Goal: Information Seeking & Learning: Learn about a topic

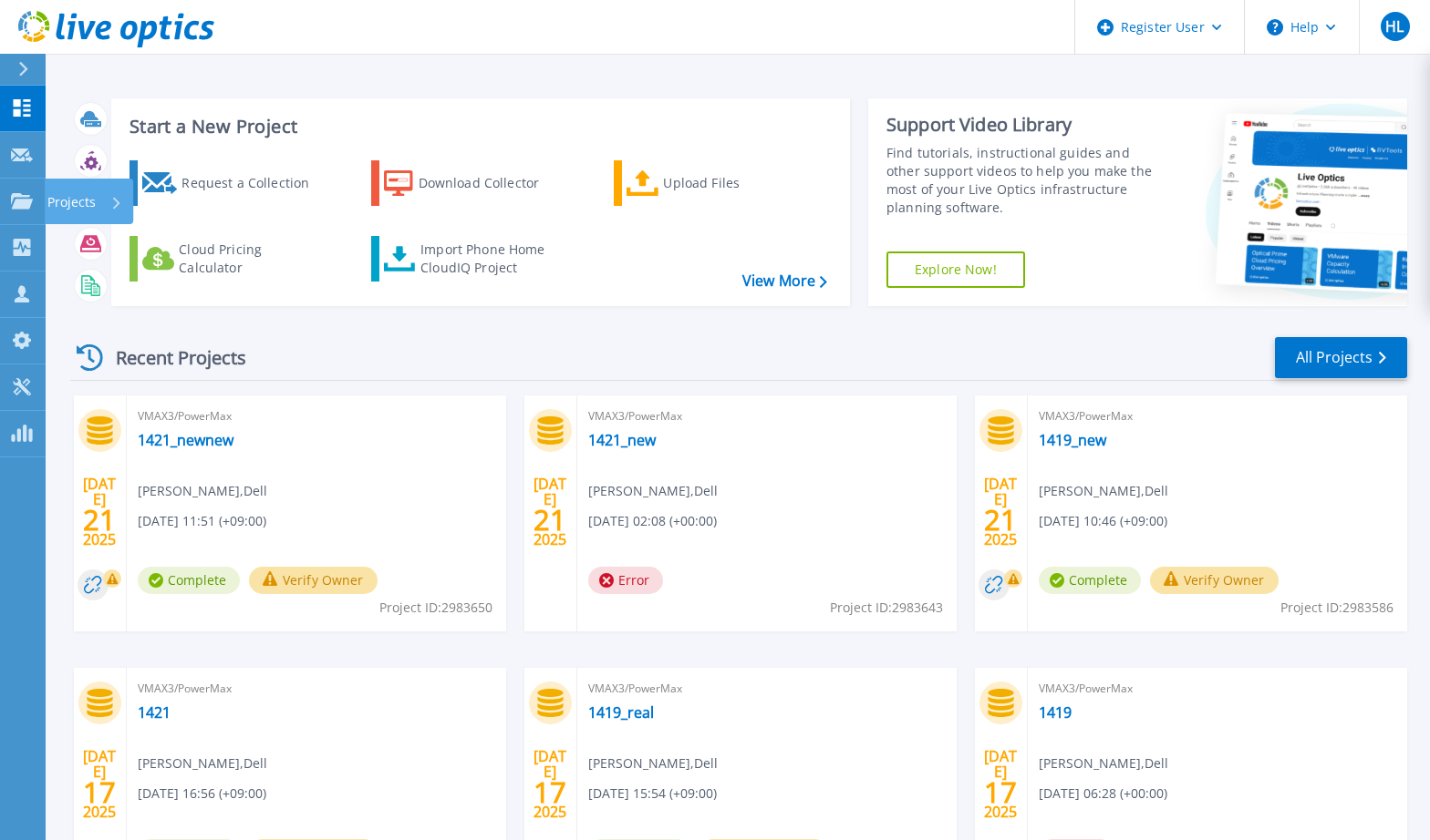
drag, startPoint x: 41, startPoint y: 198, endPoint x: 36, endPoint y: 234, distance: 36.3
click at [41, 198] on link "Projects Projects" at bounding box center [22, 202] width 45 height 46
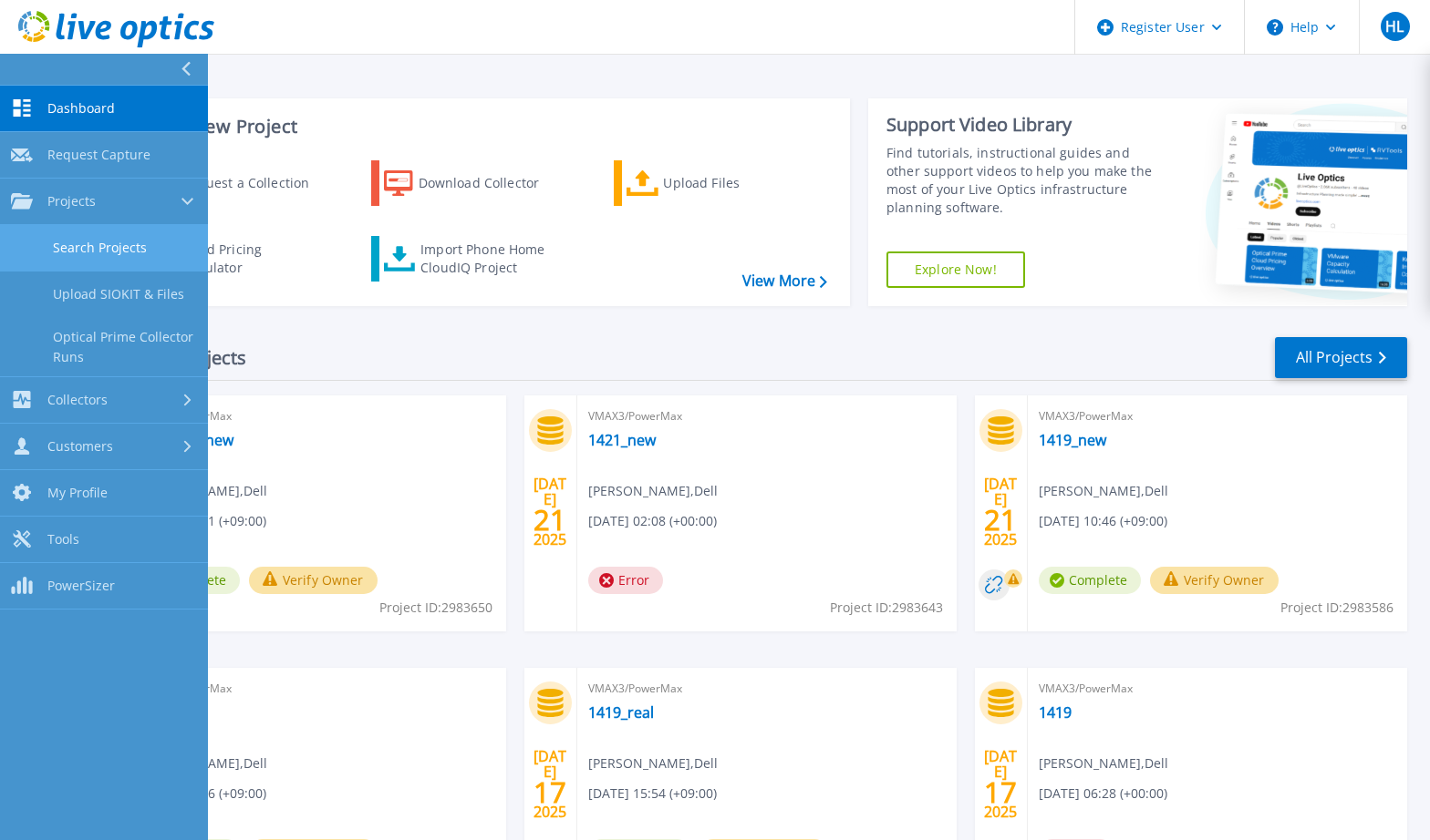
click at [65, 242] on link "Search Projects" at bounding box center [103, 248] width 207 height 46
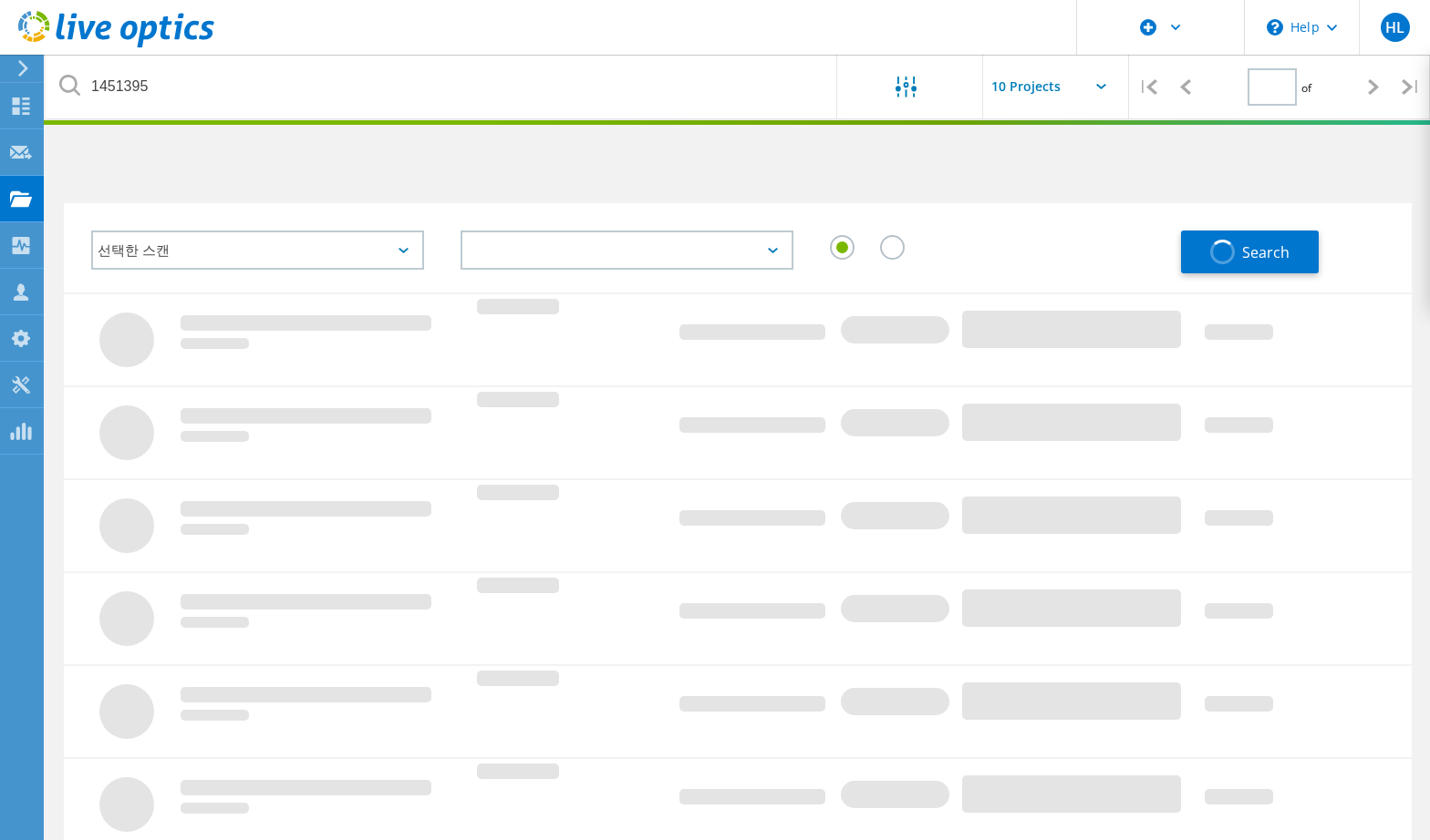
type input "1"
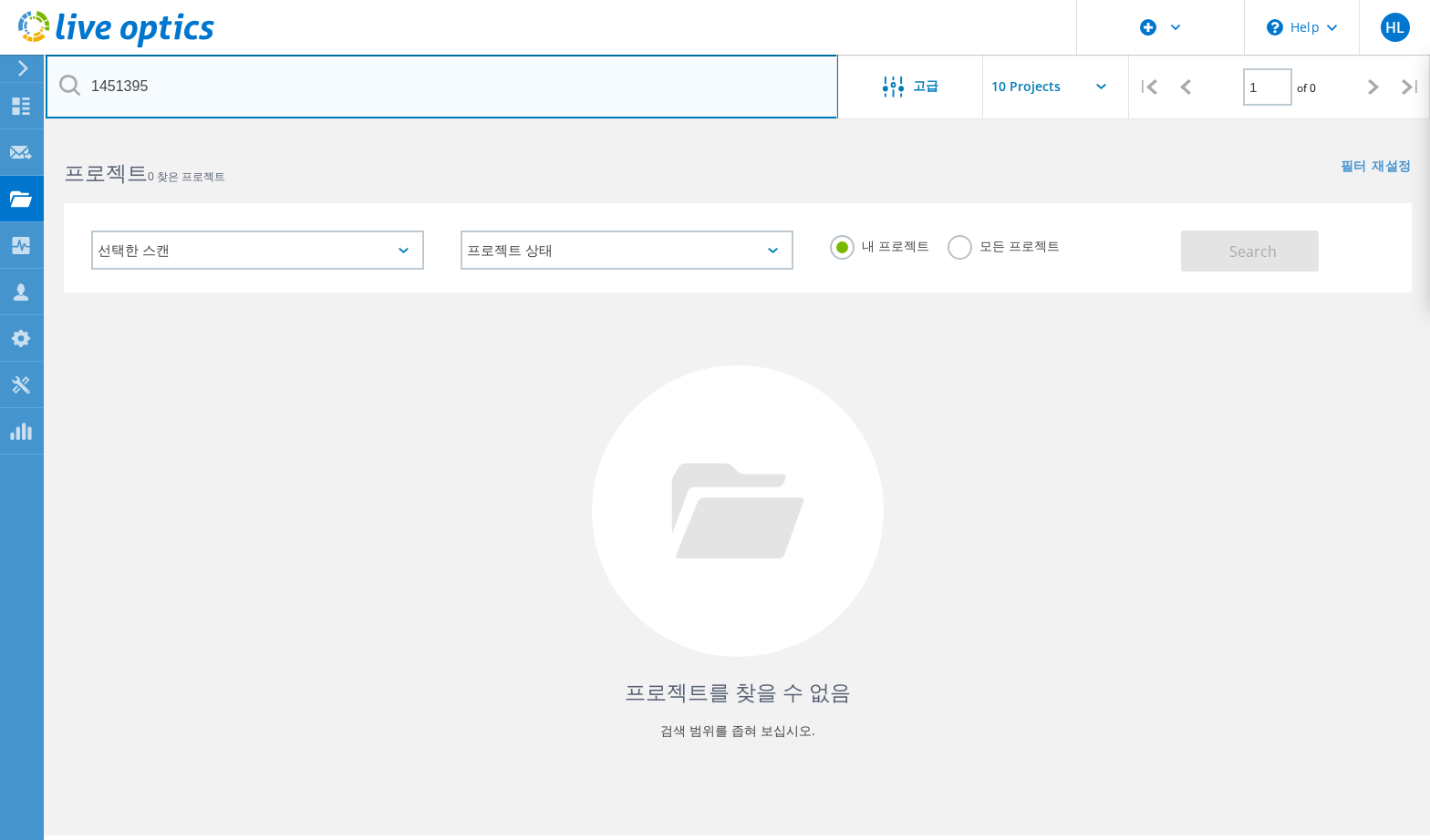
click at [548, 89] on input "1451395" at bounding box center [441, 87] width 792 height 64
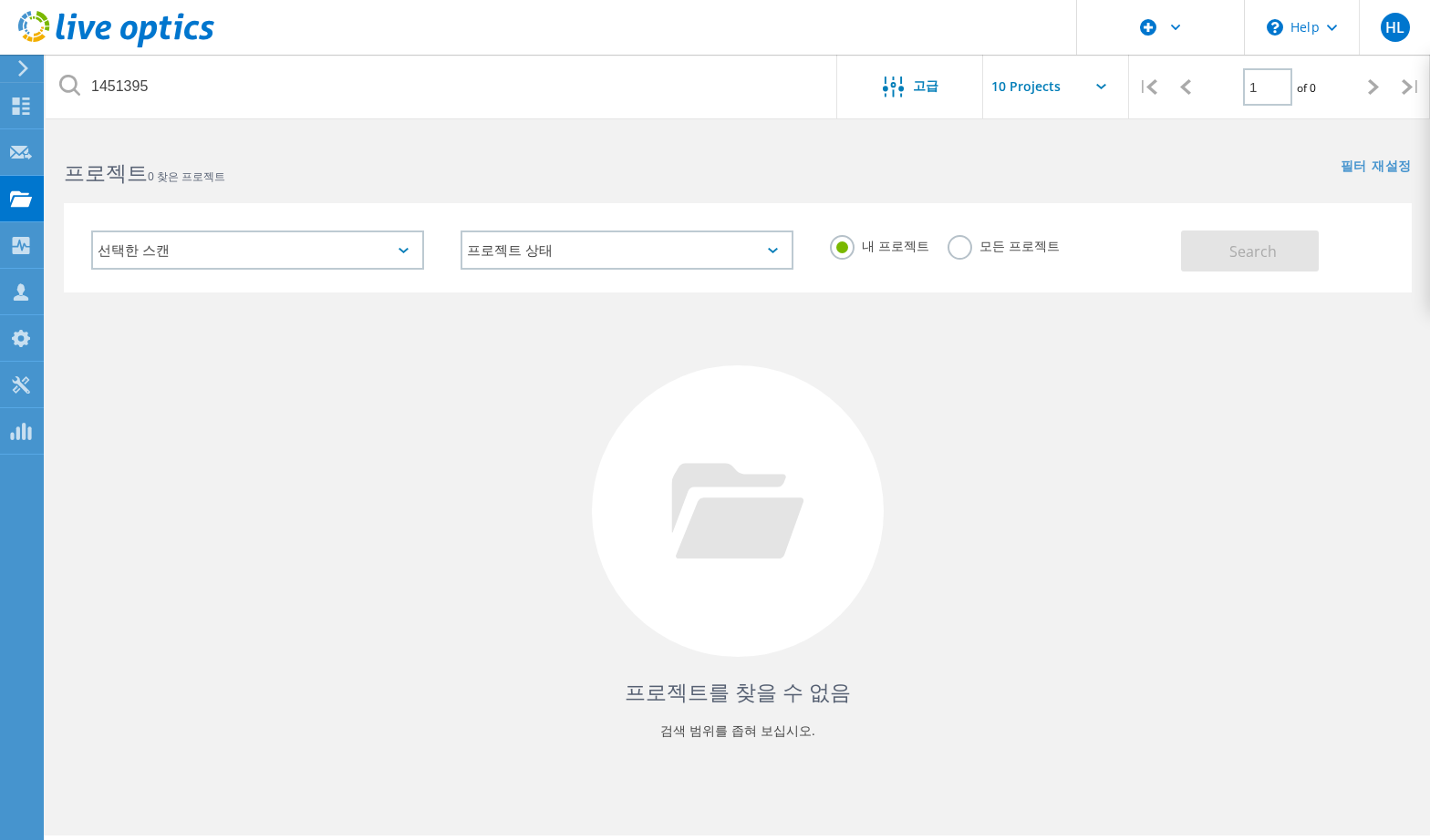
click at [997, 249] on label "모든 프로젝트" at bounding box center [1004, 244] width 112 height 17
click at [0, 0] on input "모든 프로젝트" at bounding box center [0, 0] width 0 height 0
click at [1237, 250] on span "Search" at bounding box center [1252, 251] width 47 height 20
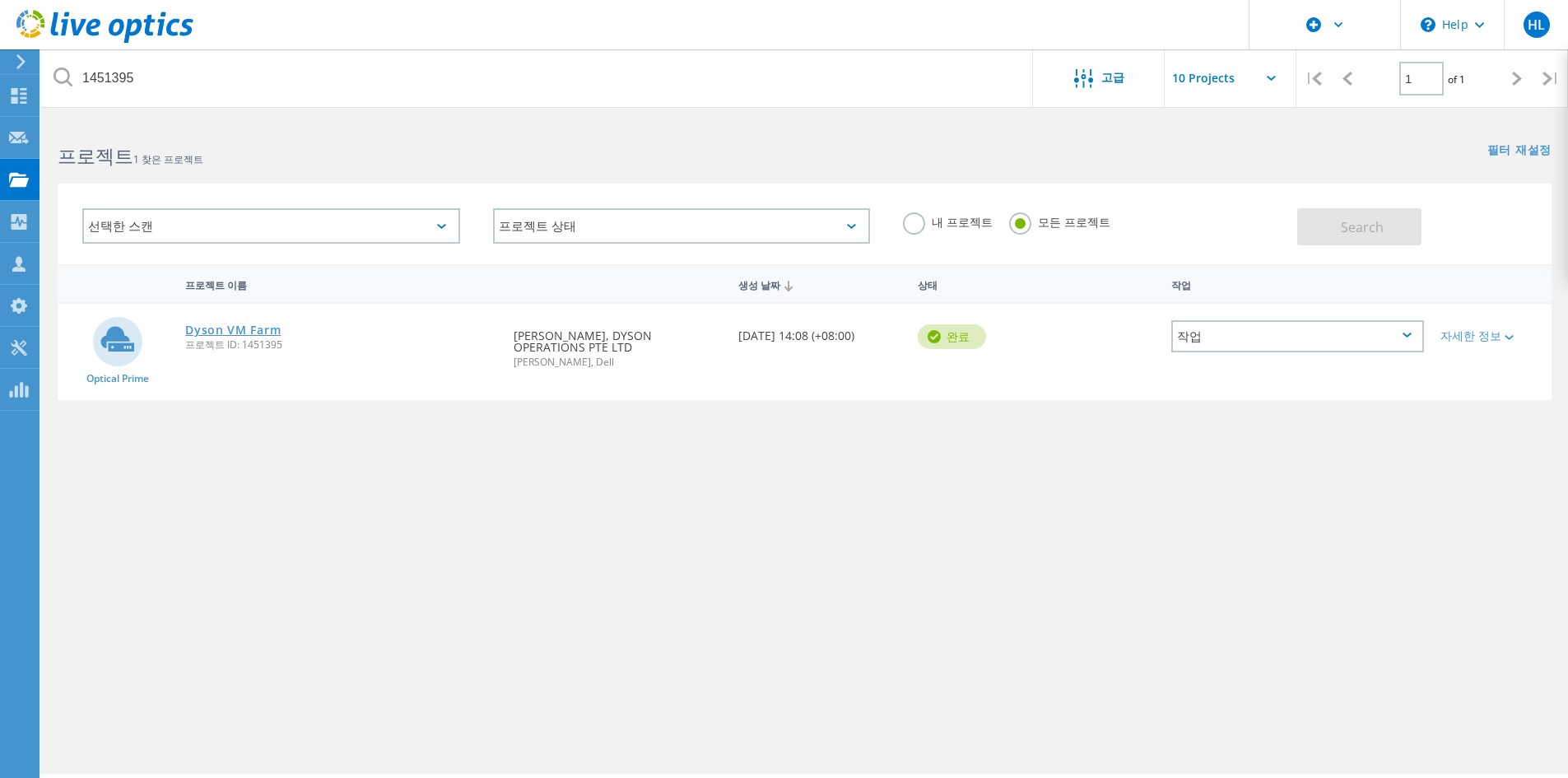
click at [212, 327] on link "Dyson VM Farm" at bounding box center [233, 329] width 96 height 11
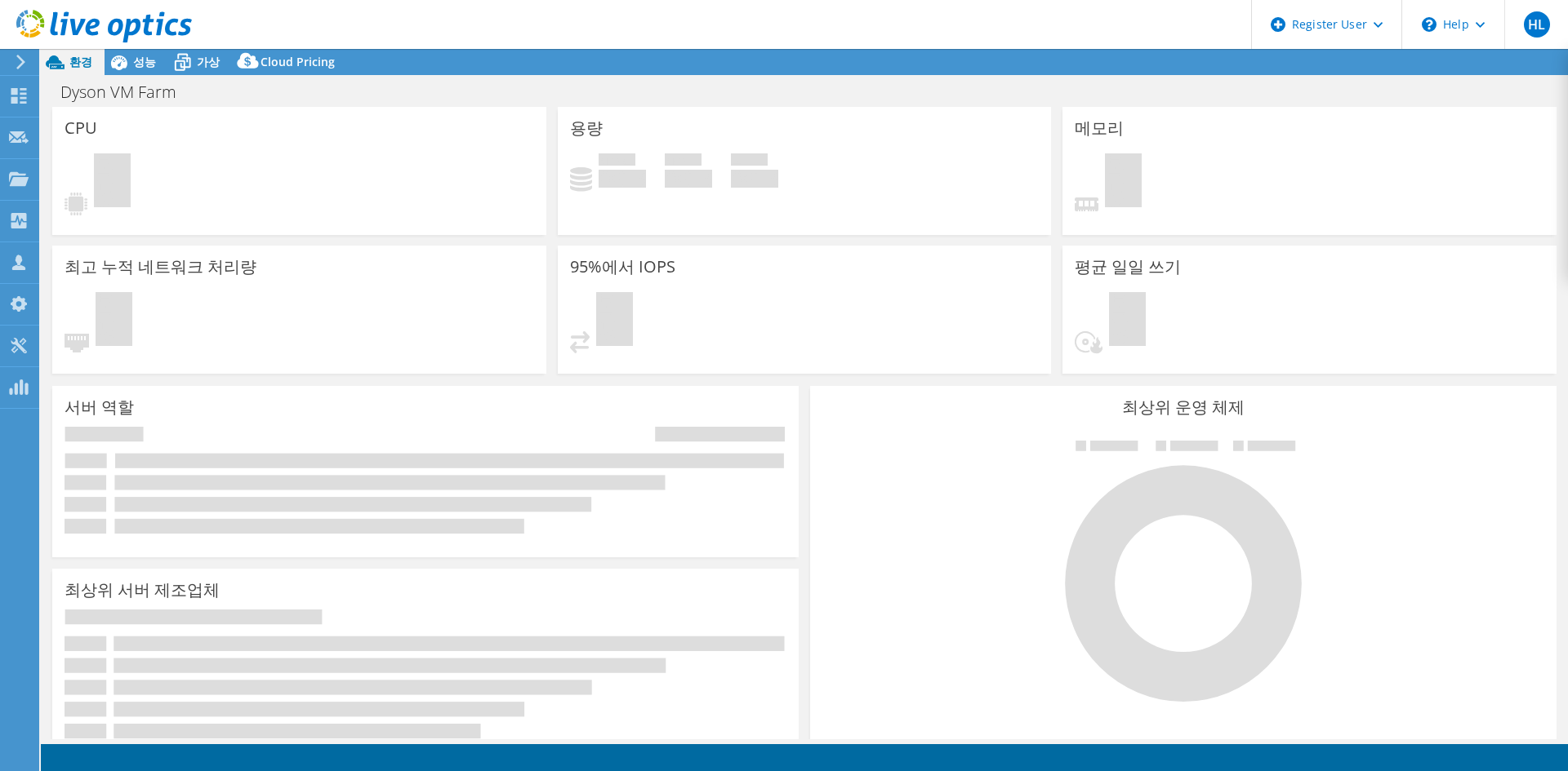
select select "[GEOGRAPHIC_DATA]"
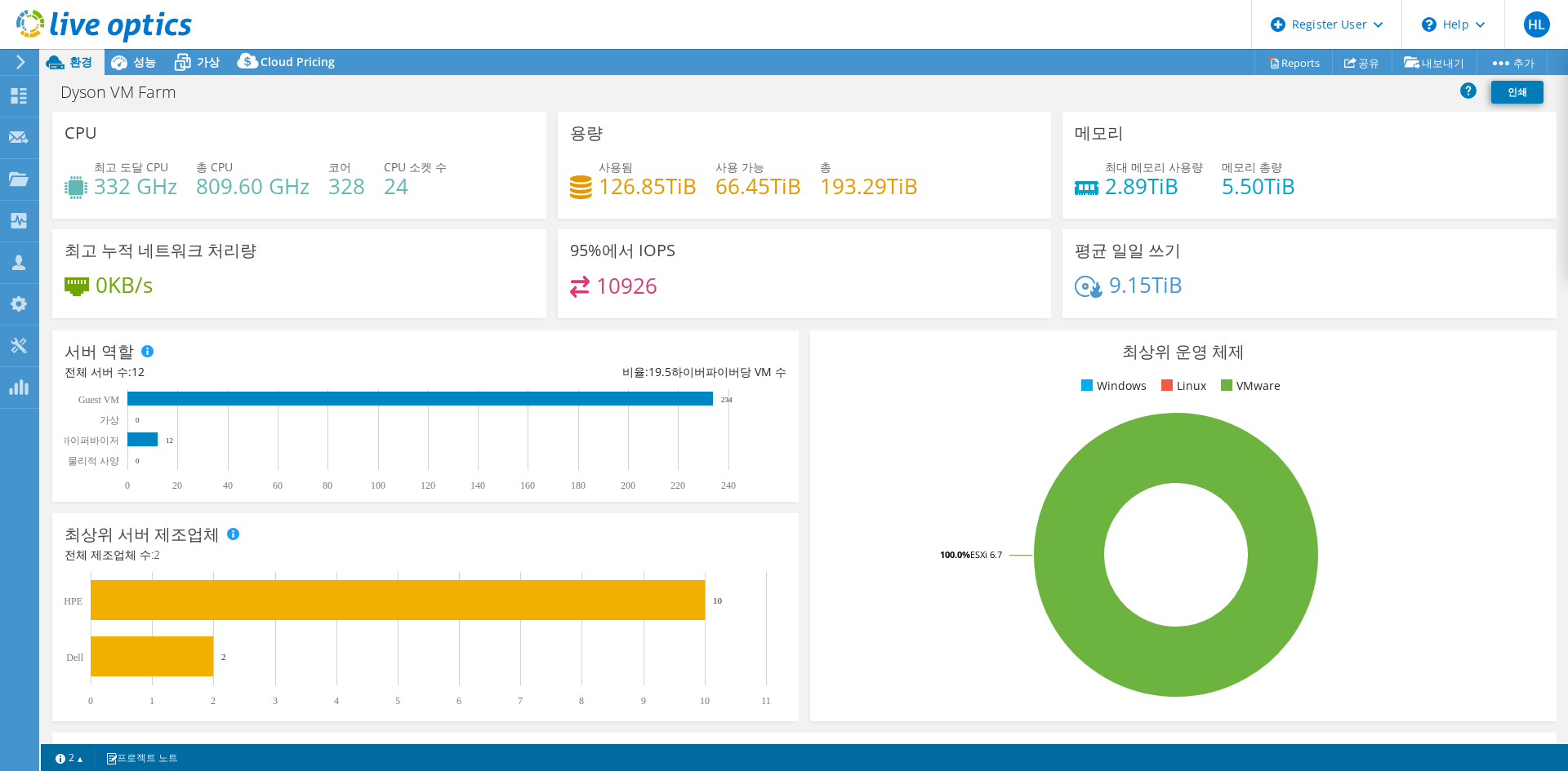
drag, startPoint x: 141, startPoint y: 56, endPoint x: 270, endPoint y: 172, distance: 173.5
click at [141, 56] on span "성능" at bounding box center [144, 61] width 22 height 16
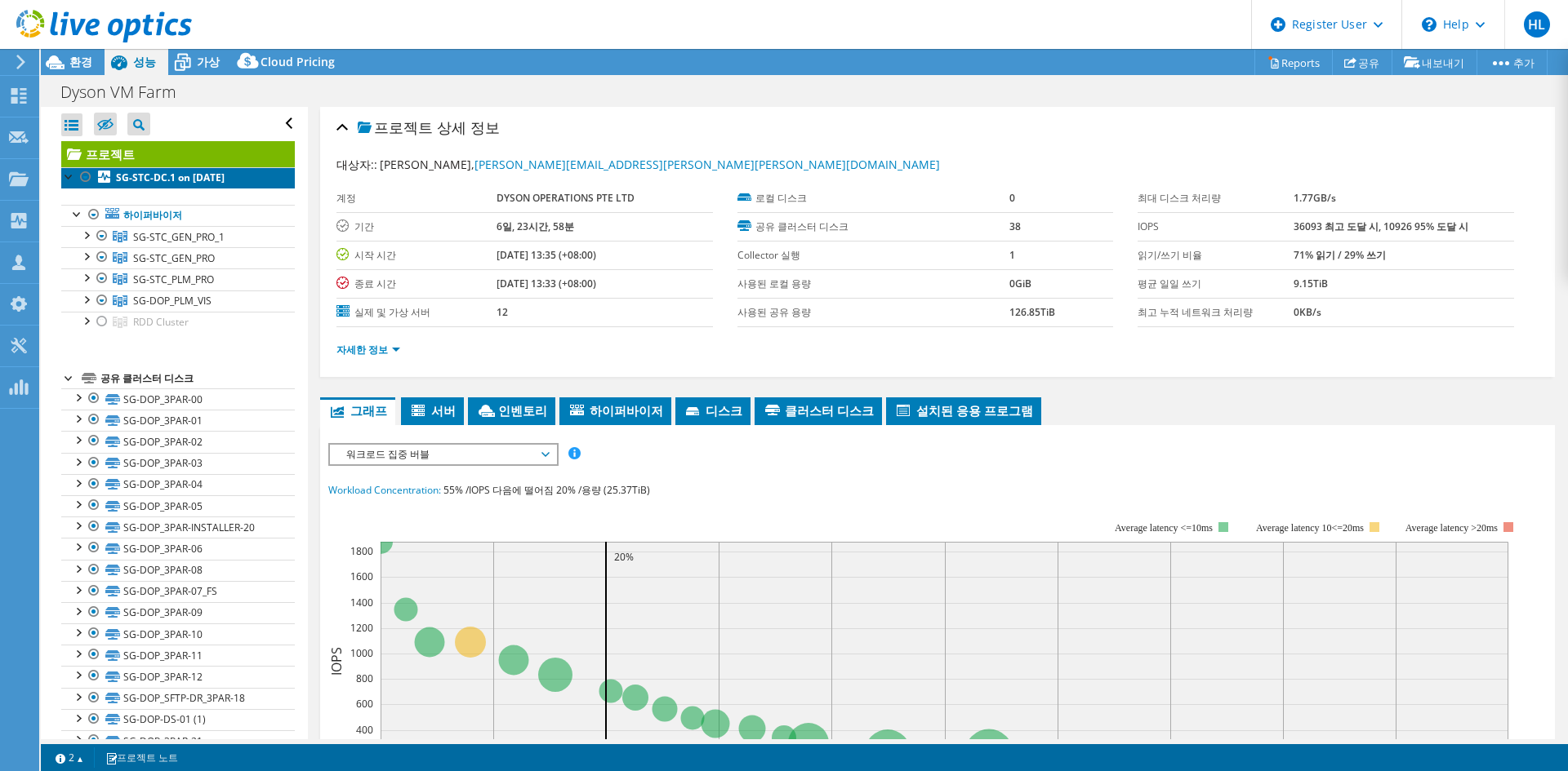
click at [189, 171] on b "SG-STC-DC.1 on [DATE]" at bounding box center [170, 178] width 109 height 14
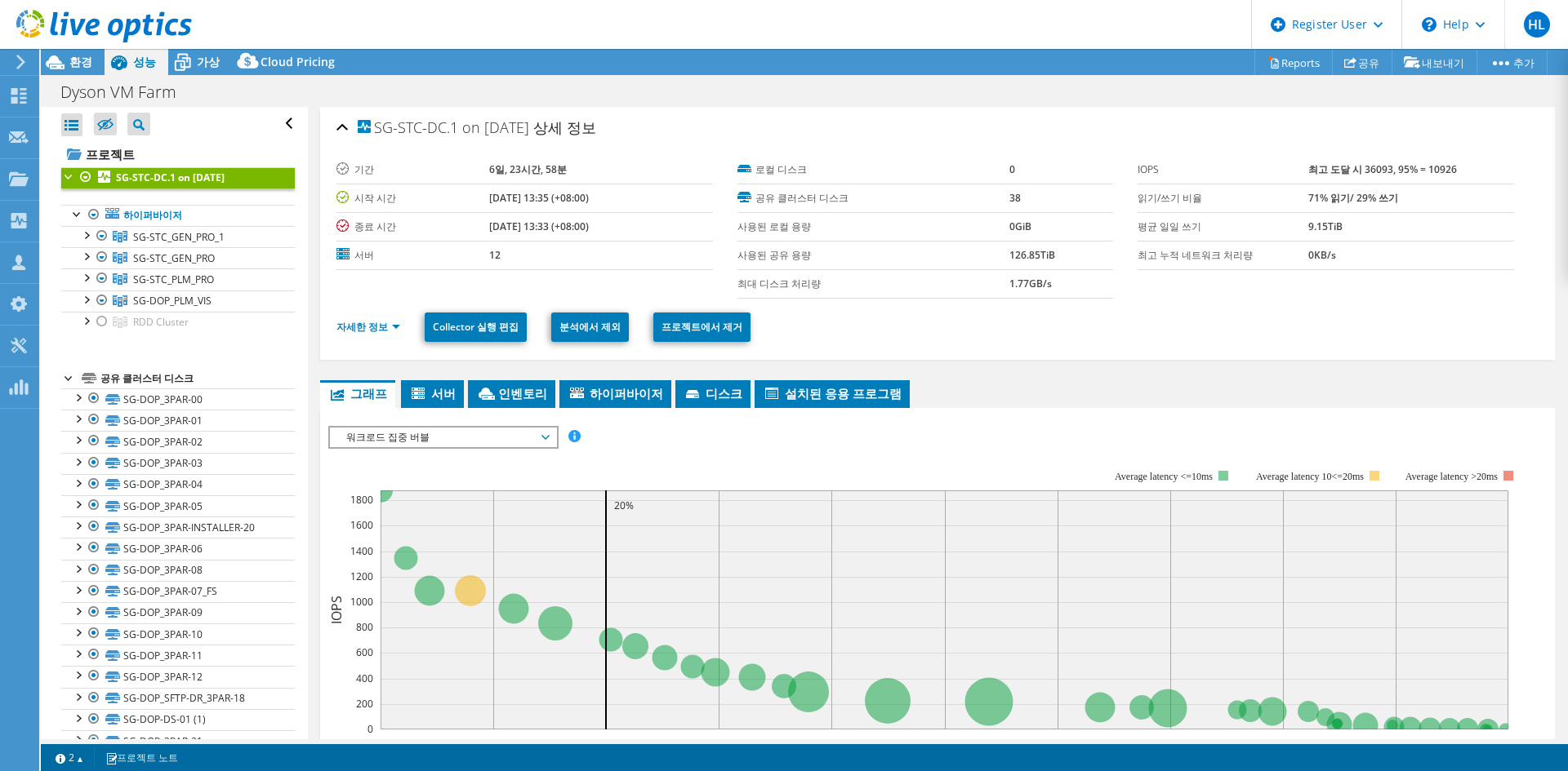
click at [376, 319] on li "자세한 정보" at bounding box center [372, 327] width 73 height 18
click at [376, 323] on link "자세한 정보" at bounding box center [368, 326] width 64 height 14
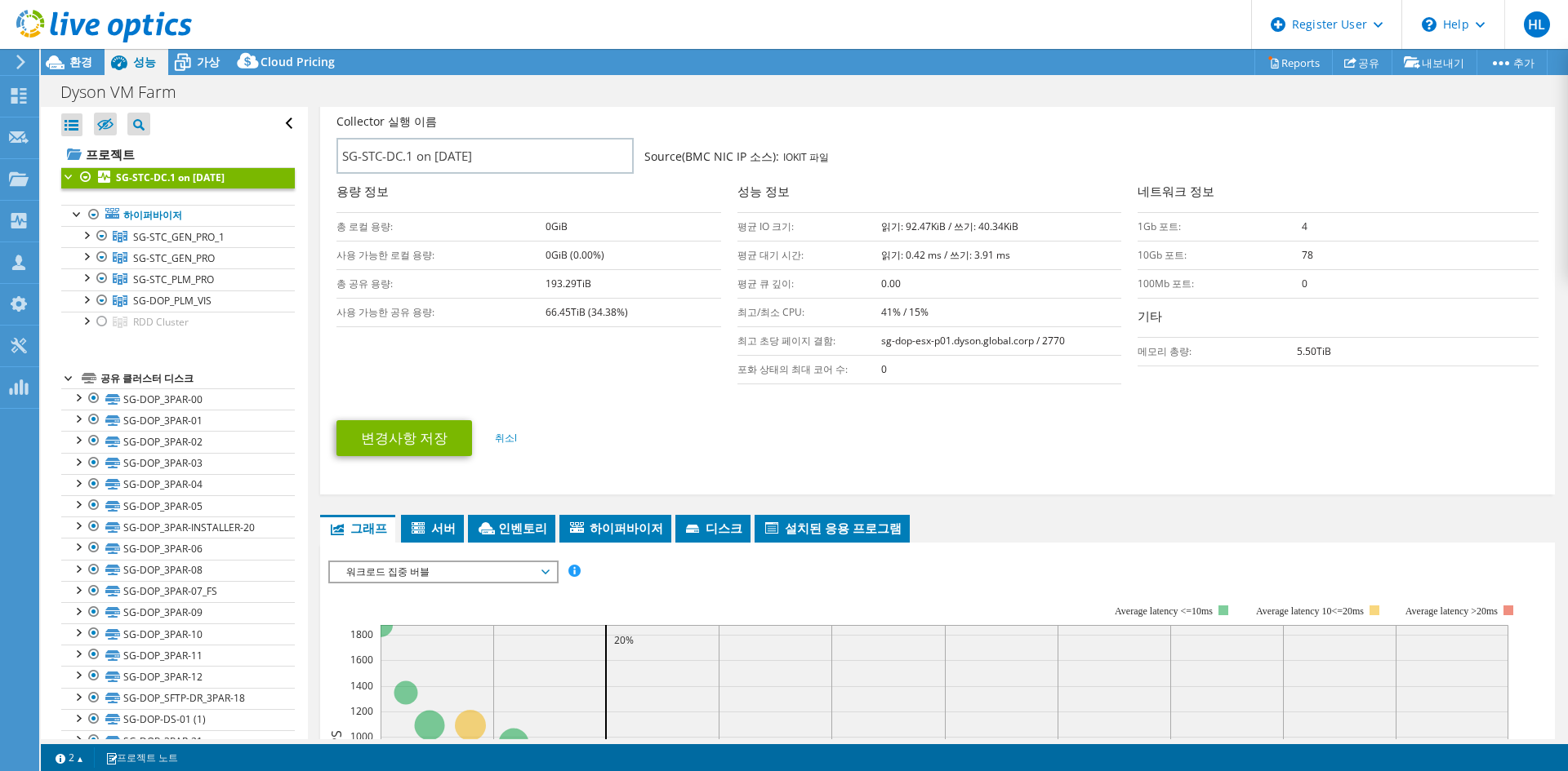
scroll to position [490, 0]
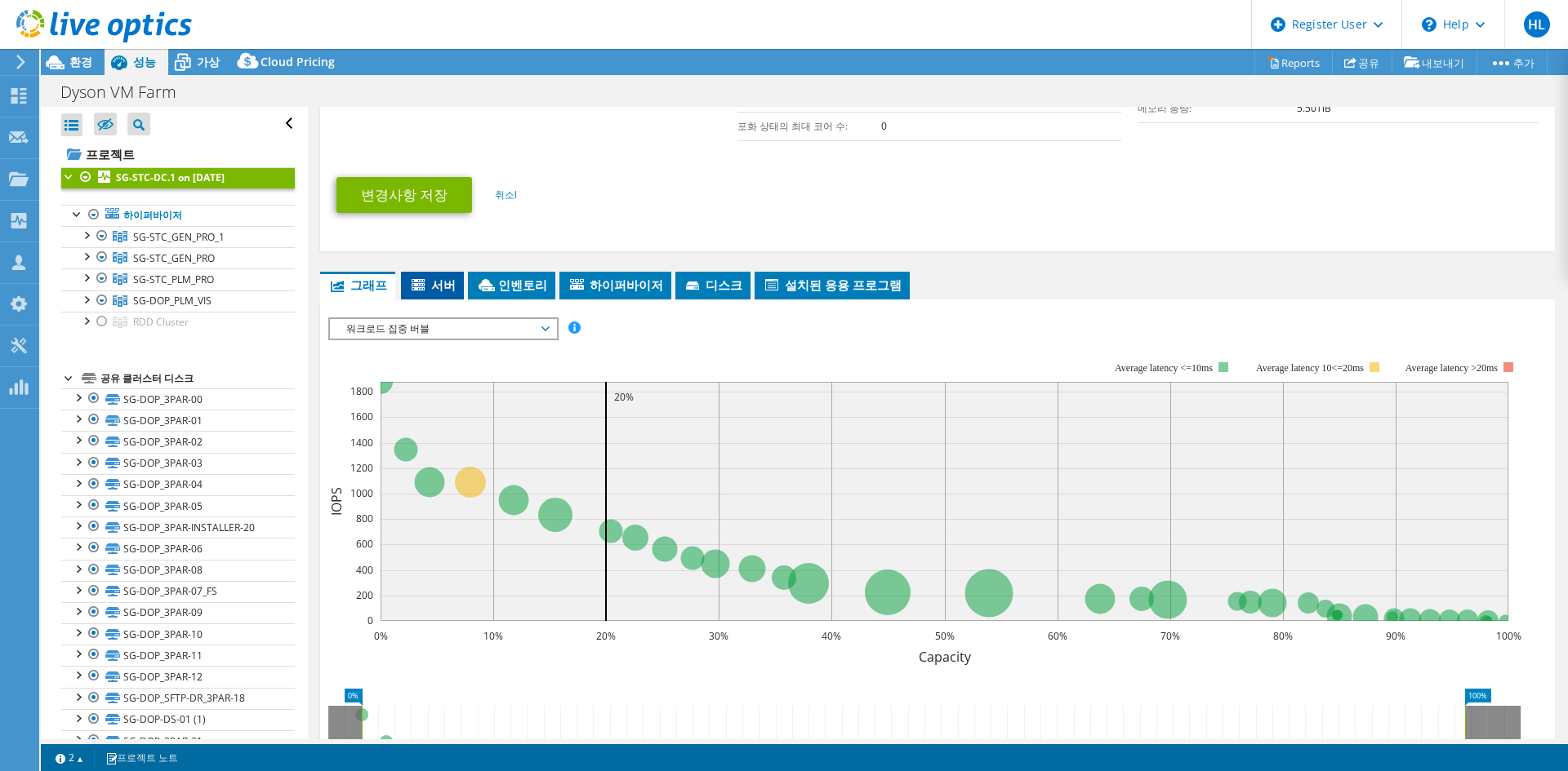
click at [427, 287] on span "서버" at bounding box center [432, 284] width 47 height 16
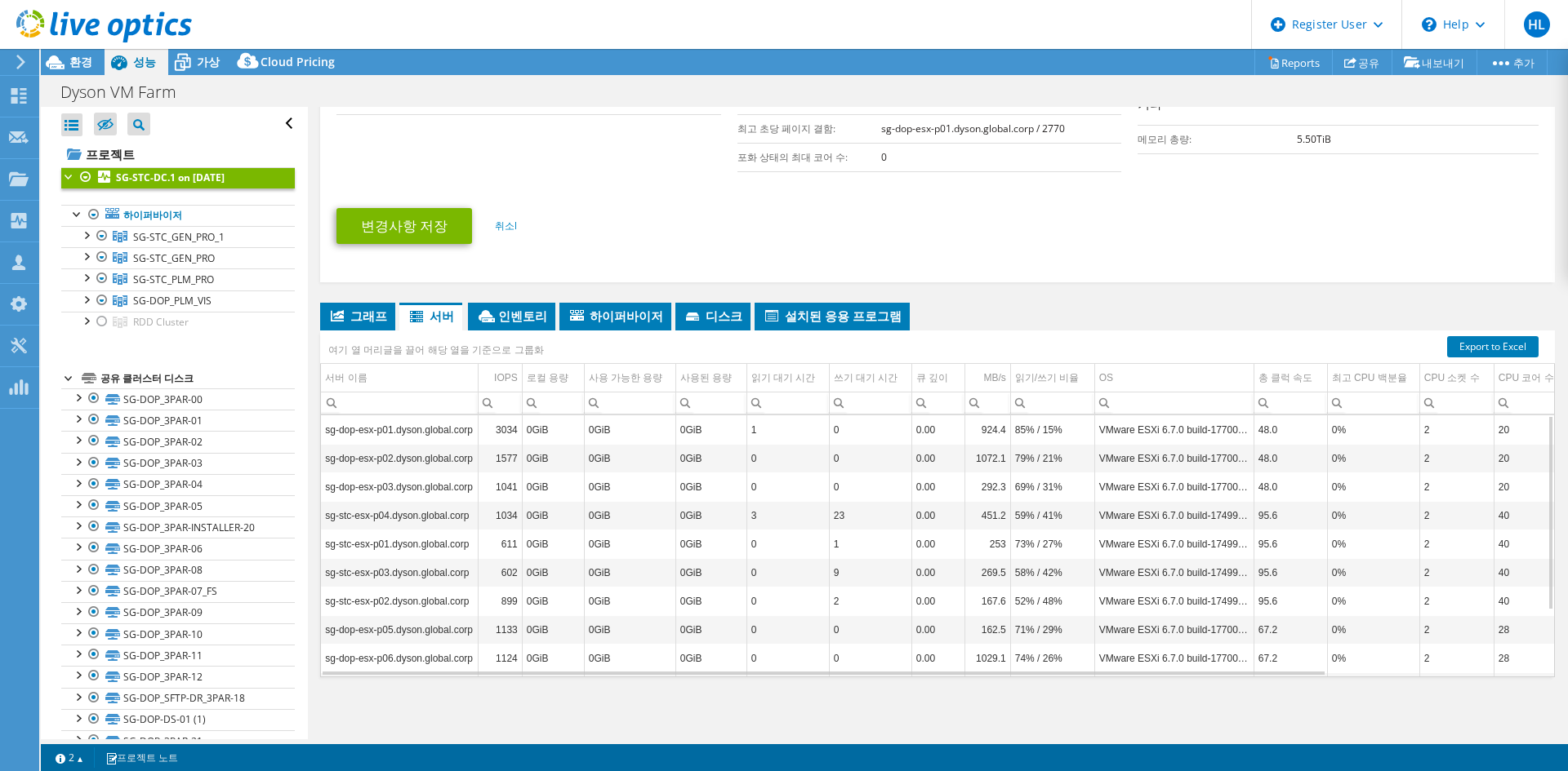
scroll to position [89, 0]
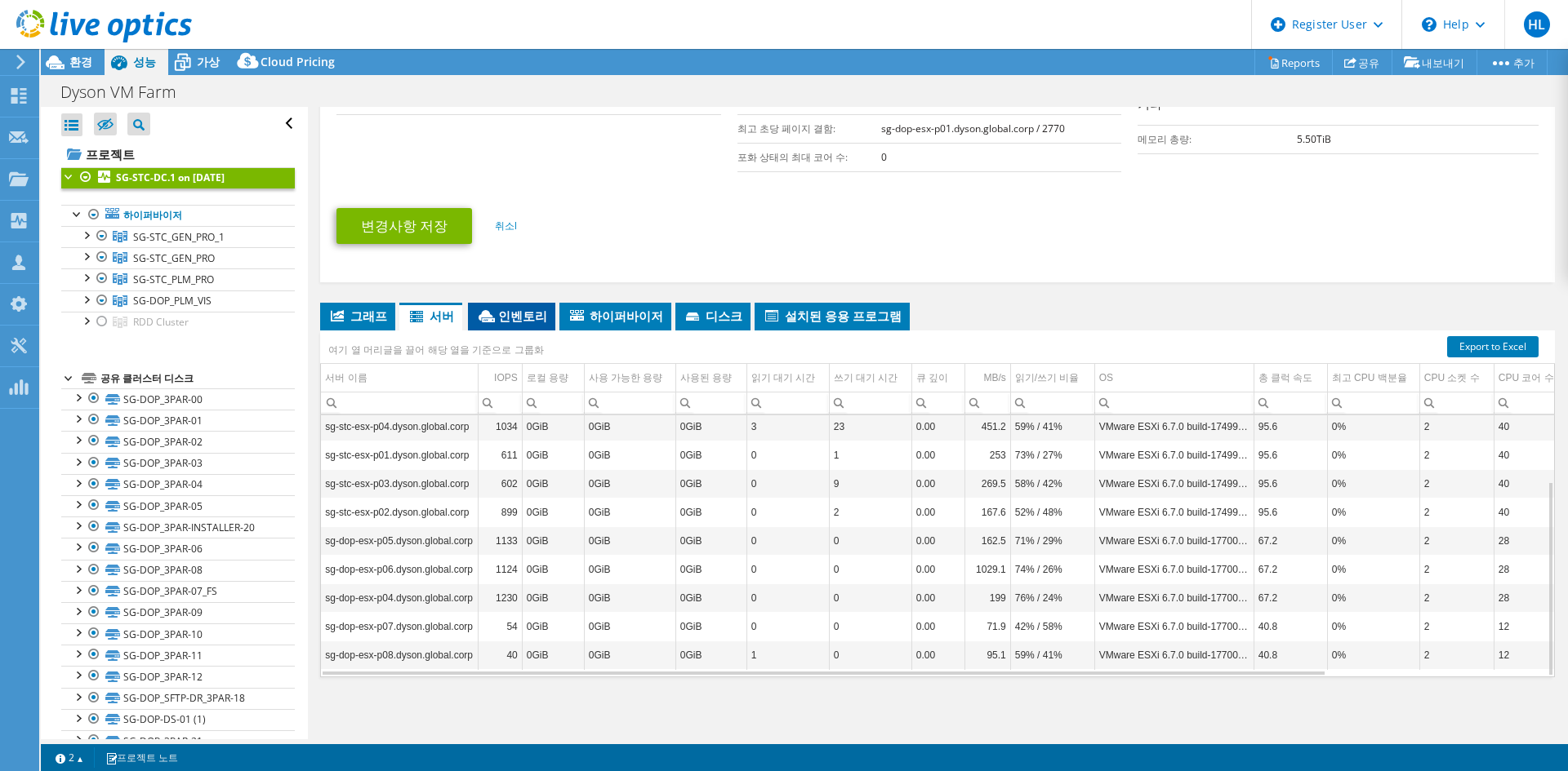
click at [496, 319] on span "인벤토리" at bounding box center [511, 315] width 71 height 16
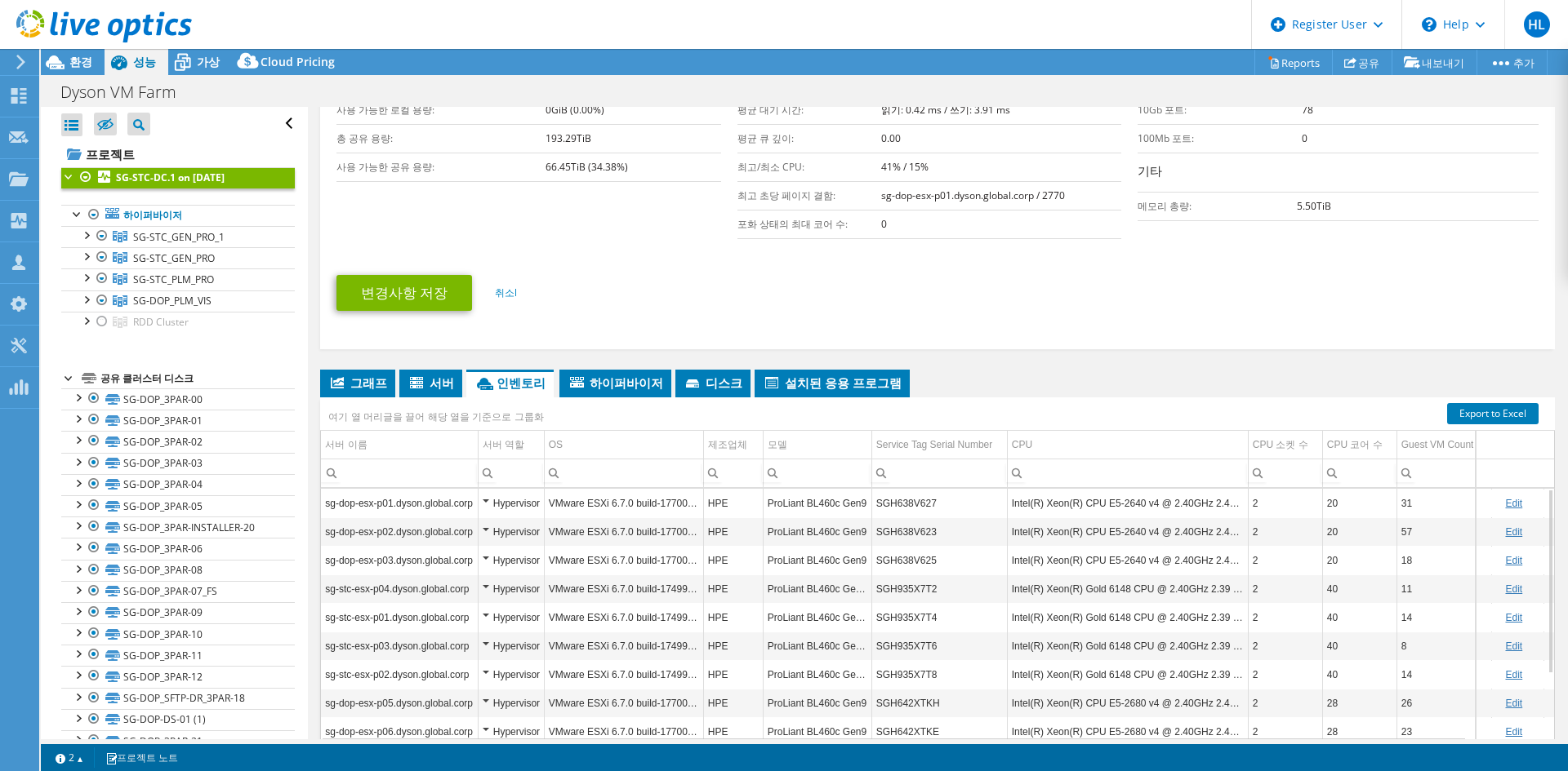
scroll to position [458, 0]
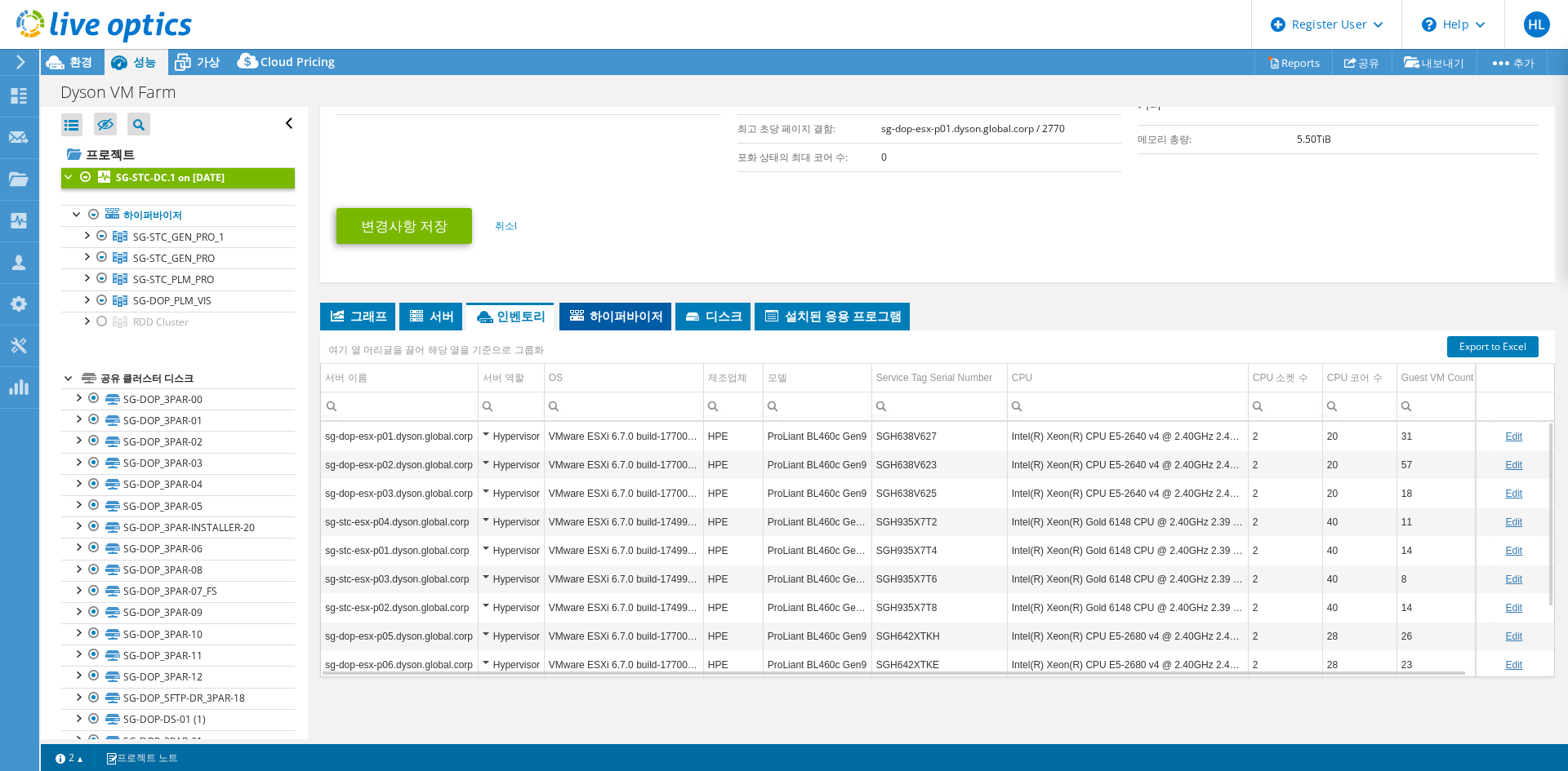
click at [608, 320] on span "하이퍼바이저" at bounding box center [615, 315] width 96 height 16
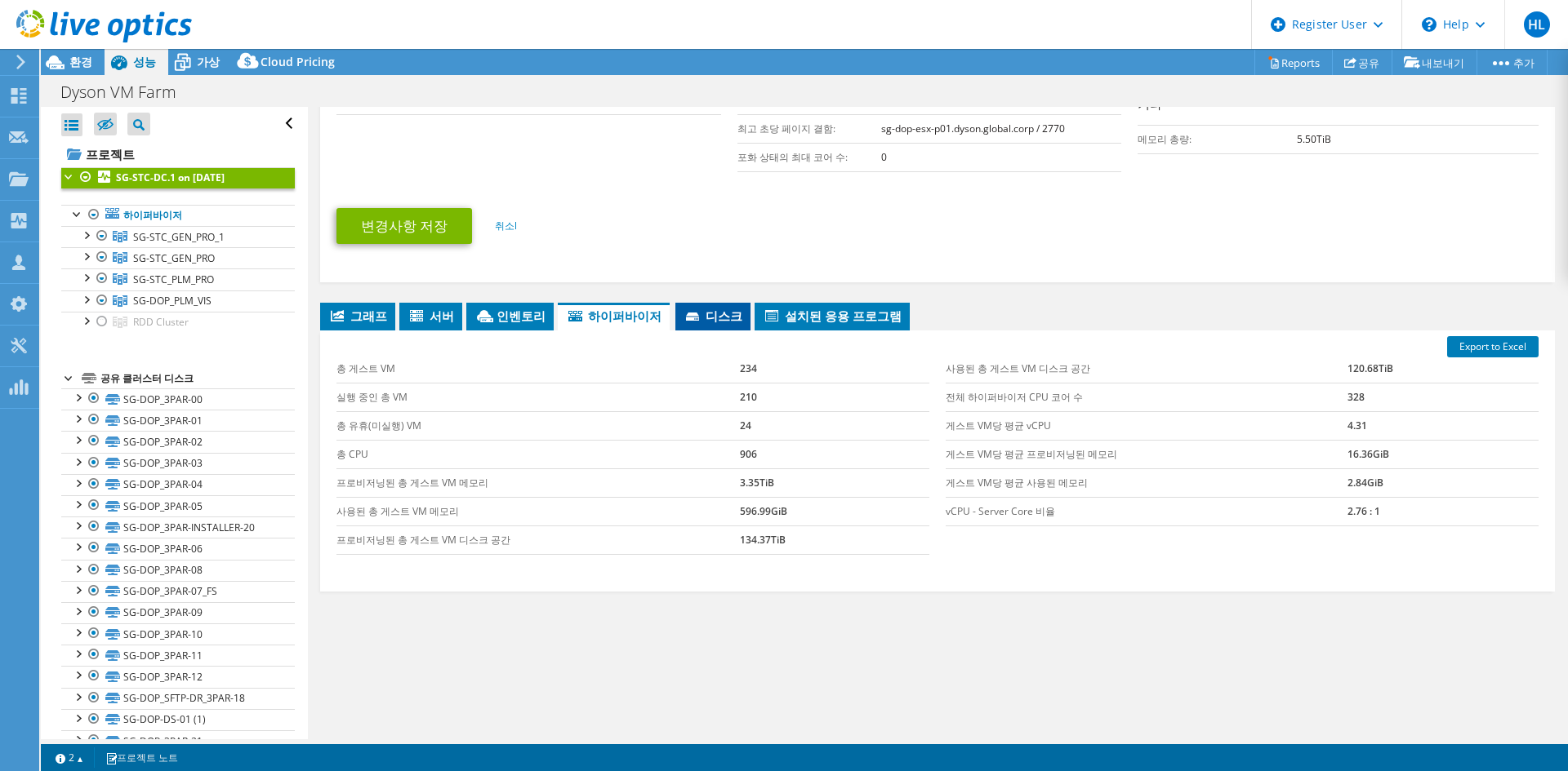
click at [691, 311] on span "디스크" at bounding box center [713, 315] width 59 height 16
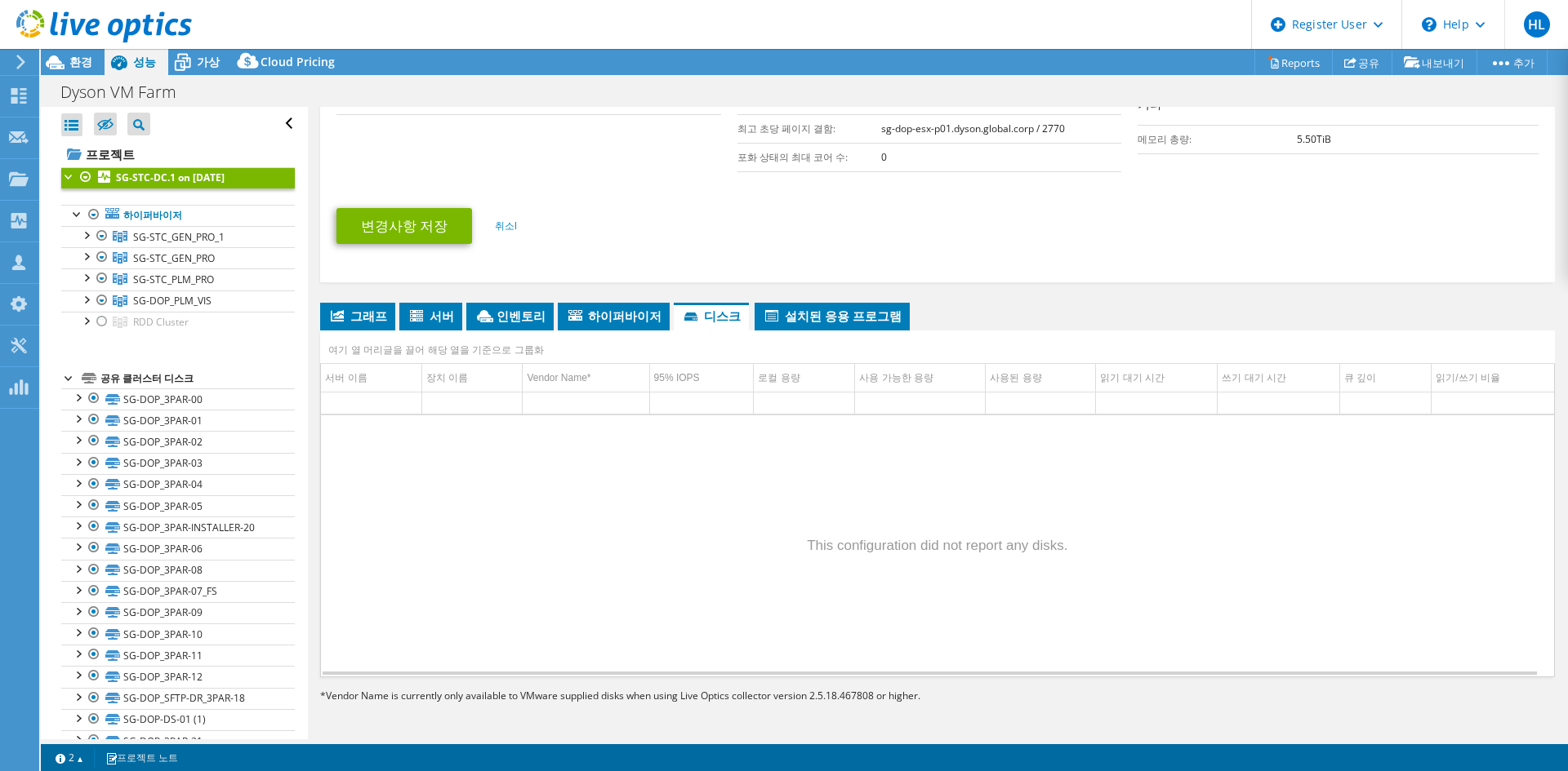
click at [866, 334] on div "여기 열 머리글을 끌어 해당 열을 기준으로 그룹화" at bounding box center [936, 341] width 1235 height 22
click at [843, 313] on span "설치된 응용 프로그램" at bounding box center [832, 315] width 139 height 16
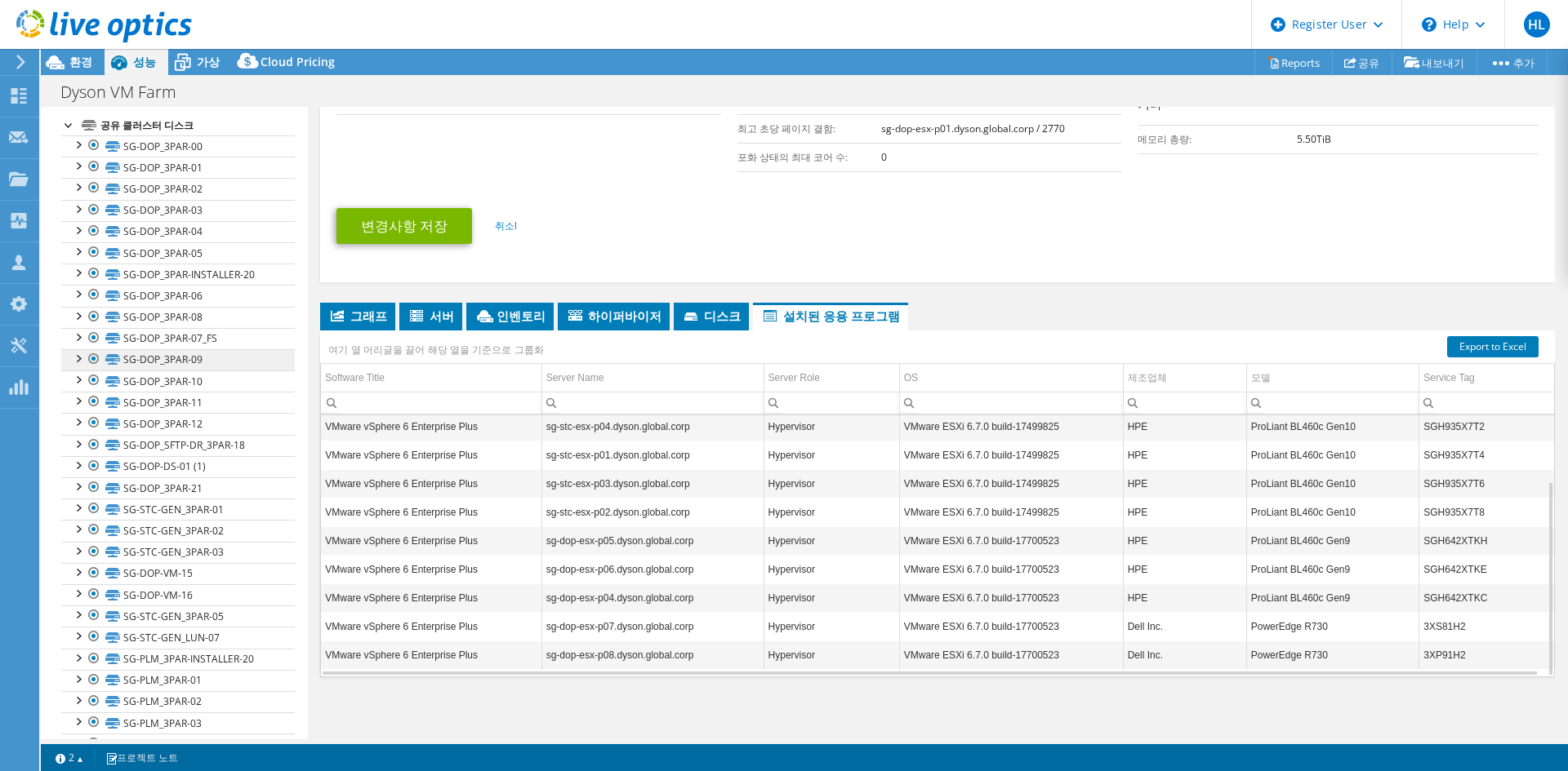
scroll to position [0, 0]
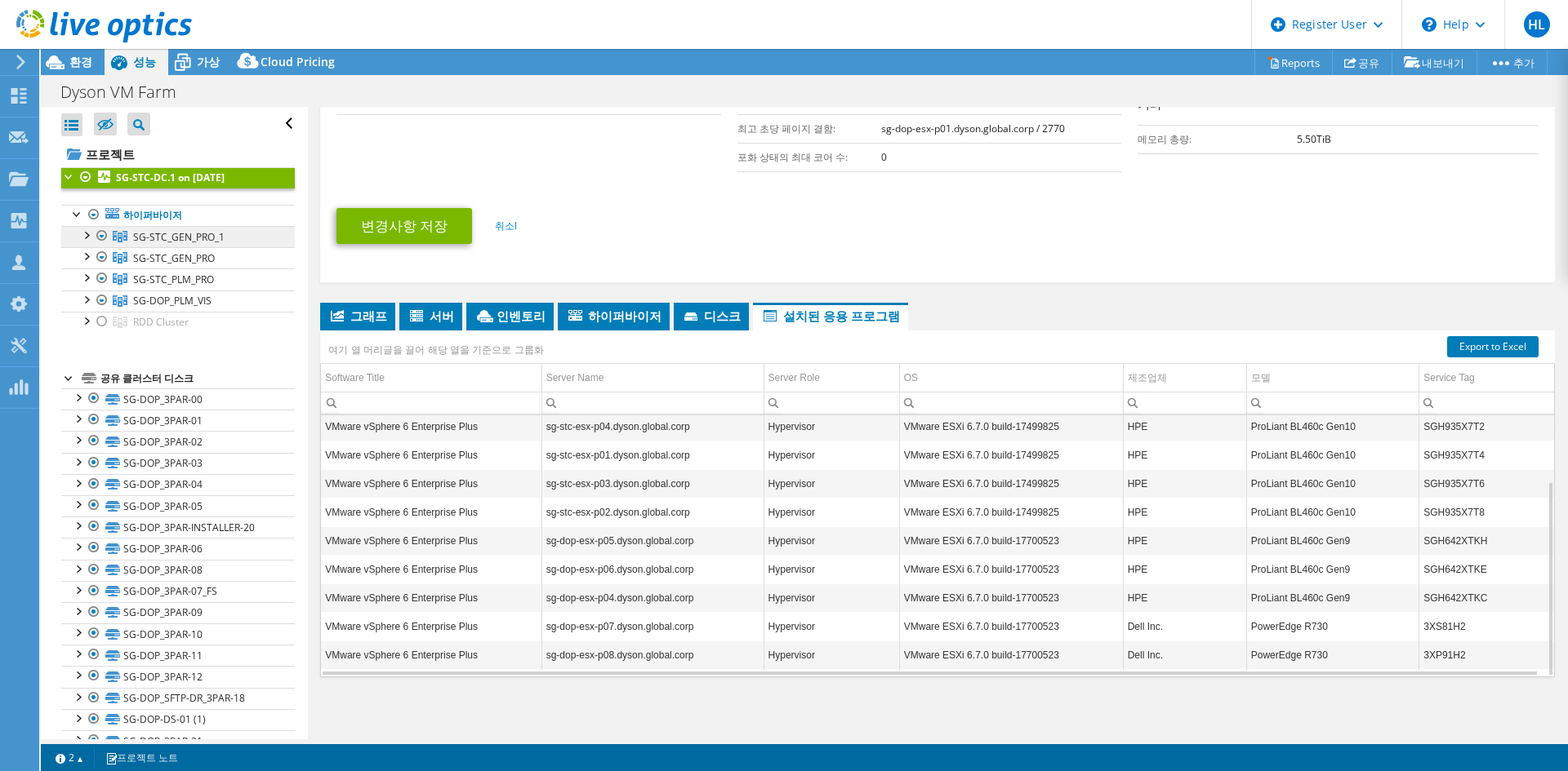
click at [202, 233] on span "SG-STC_GEN_PRO_1" at bounding box center [179, 237] width 92 height 14
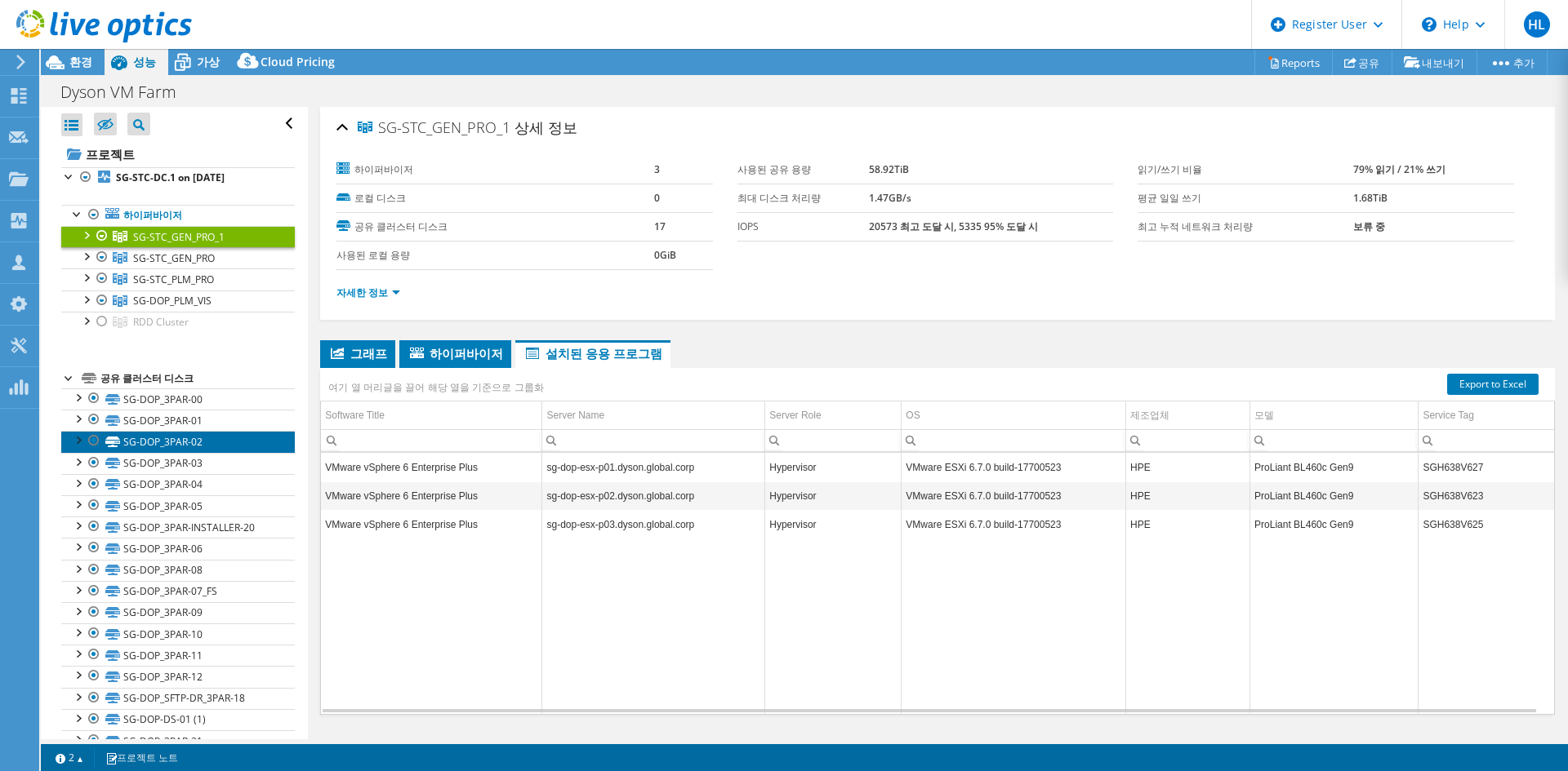
click at [142, 447] on link "SG-DOP_3PAR-02" at bounding box center [178, 441] width 233 height 22
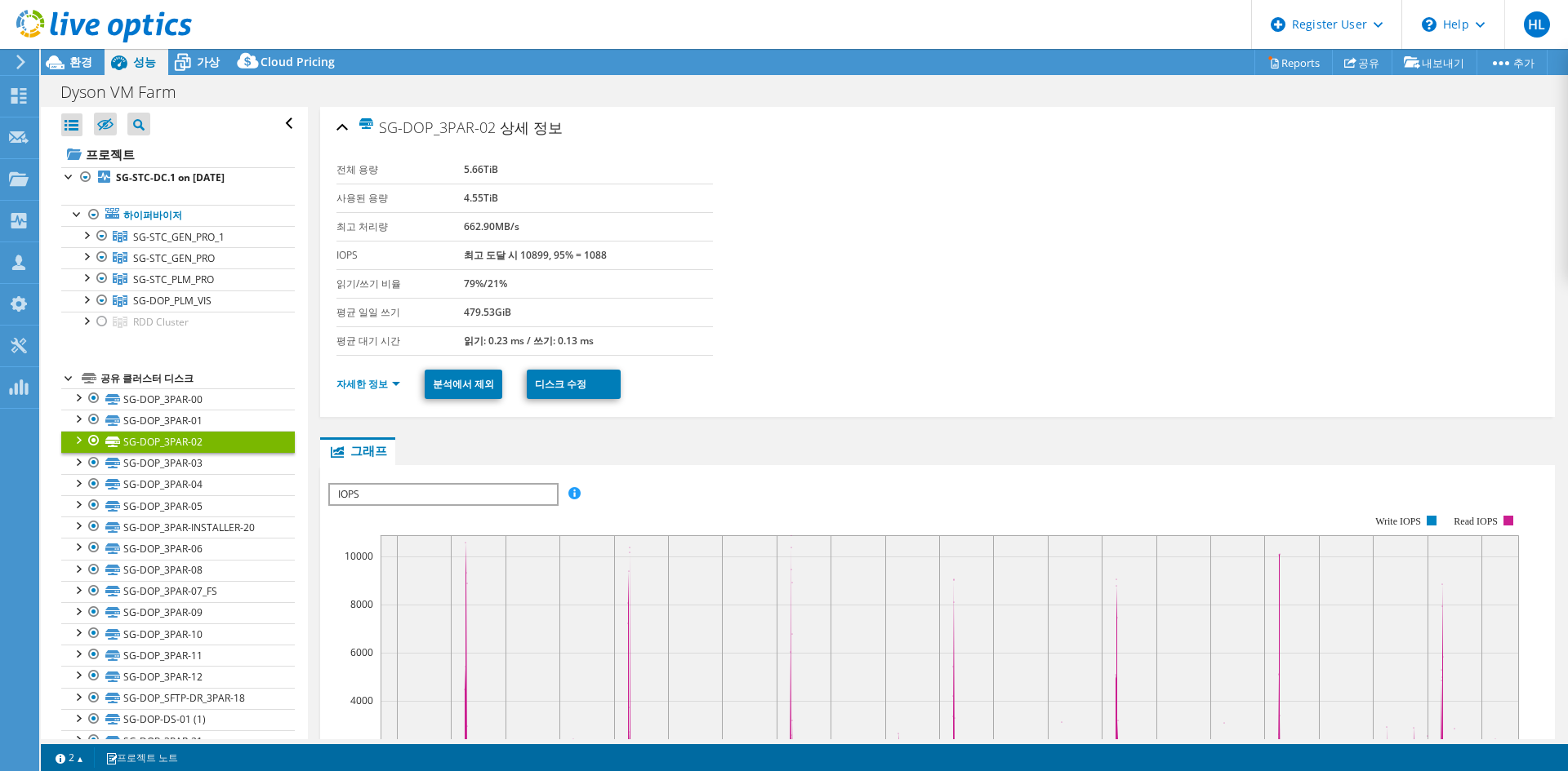
scroll to position [245, 0]
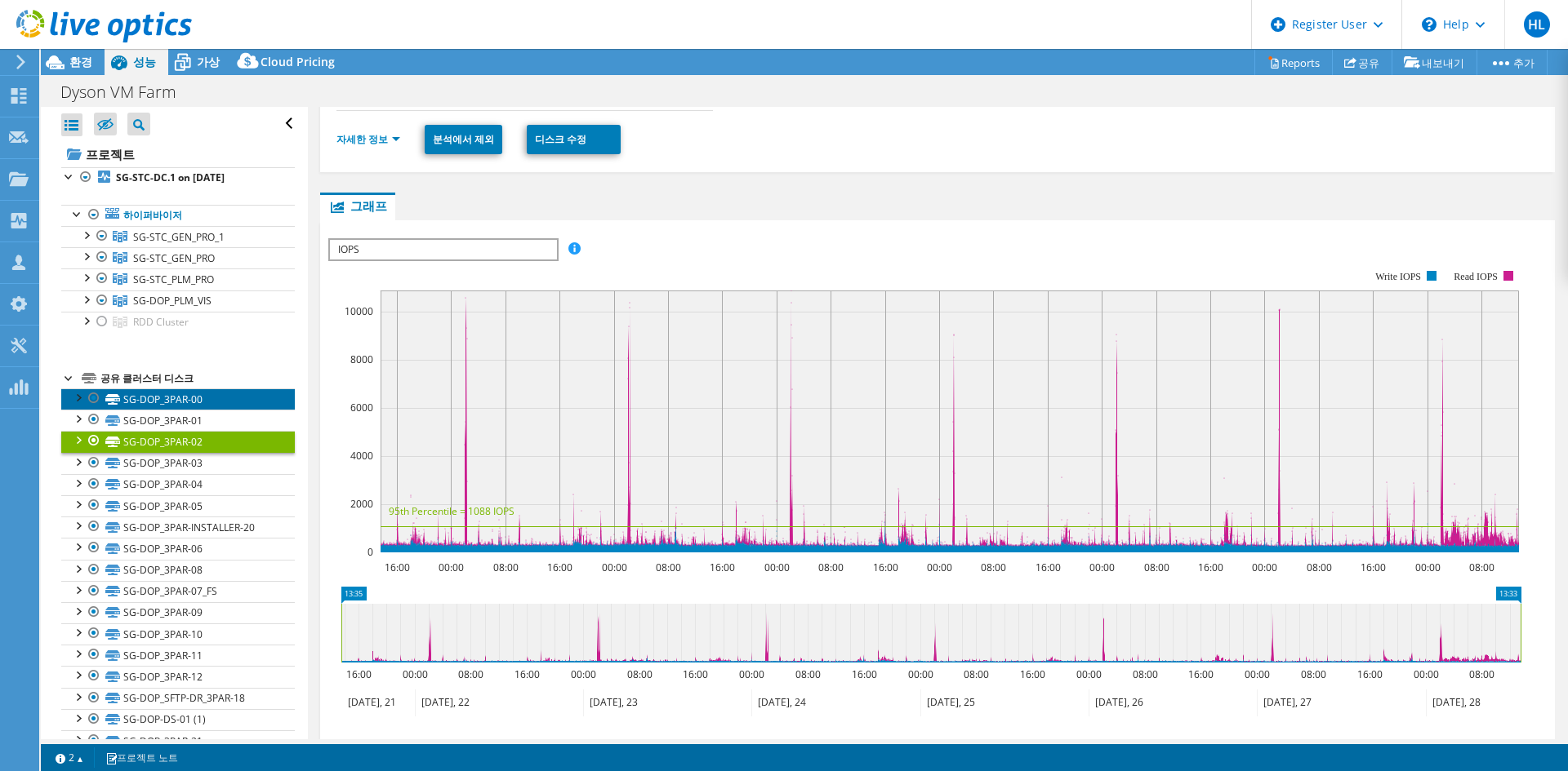
click at [189, 403] on link "SG-DOP_3PAR-00" at bounding box center [178, 399] width 233 height 22
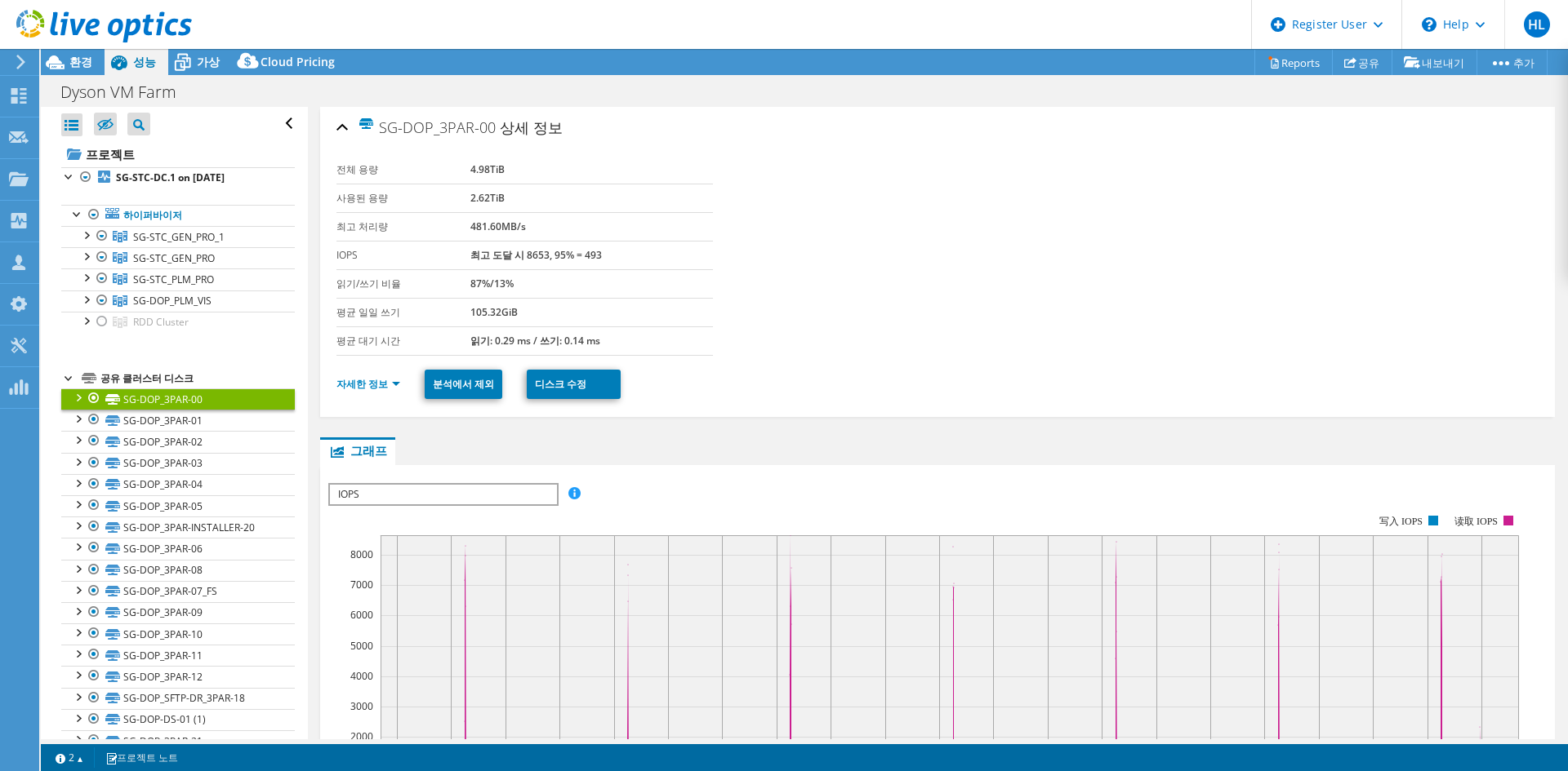
scroll to position [163, 0]
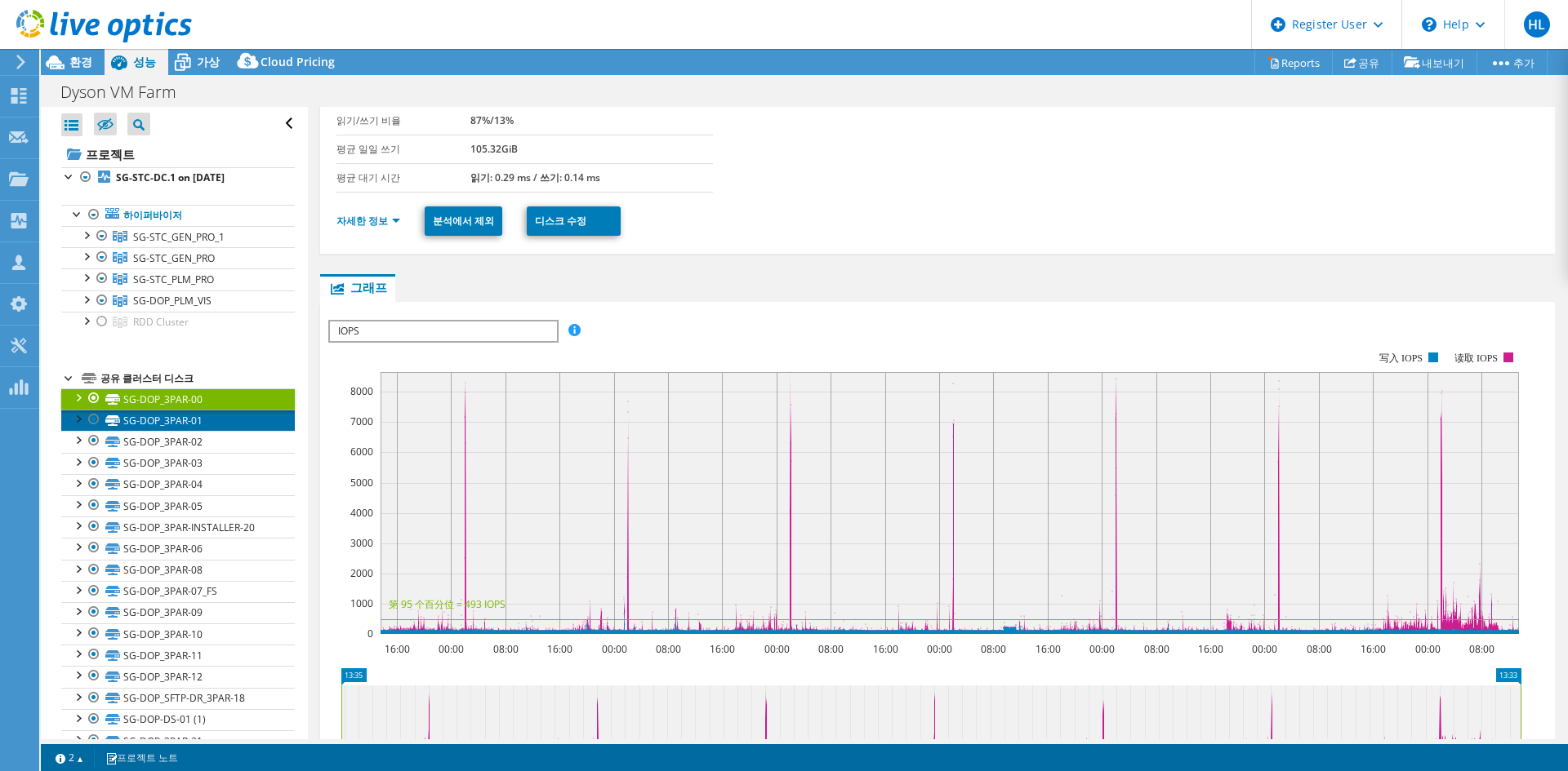
click at [223, 415] on link "SG-DOP_3PAR-01" at bounding box center [178, 420] width 233 height 22
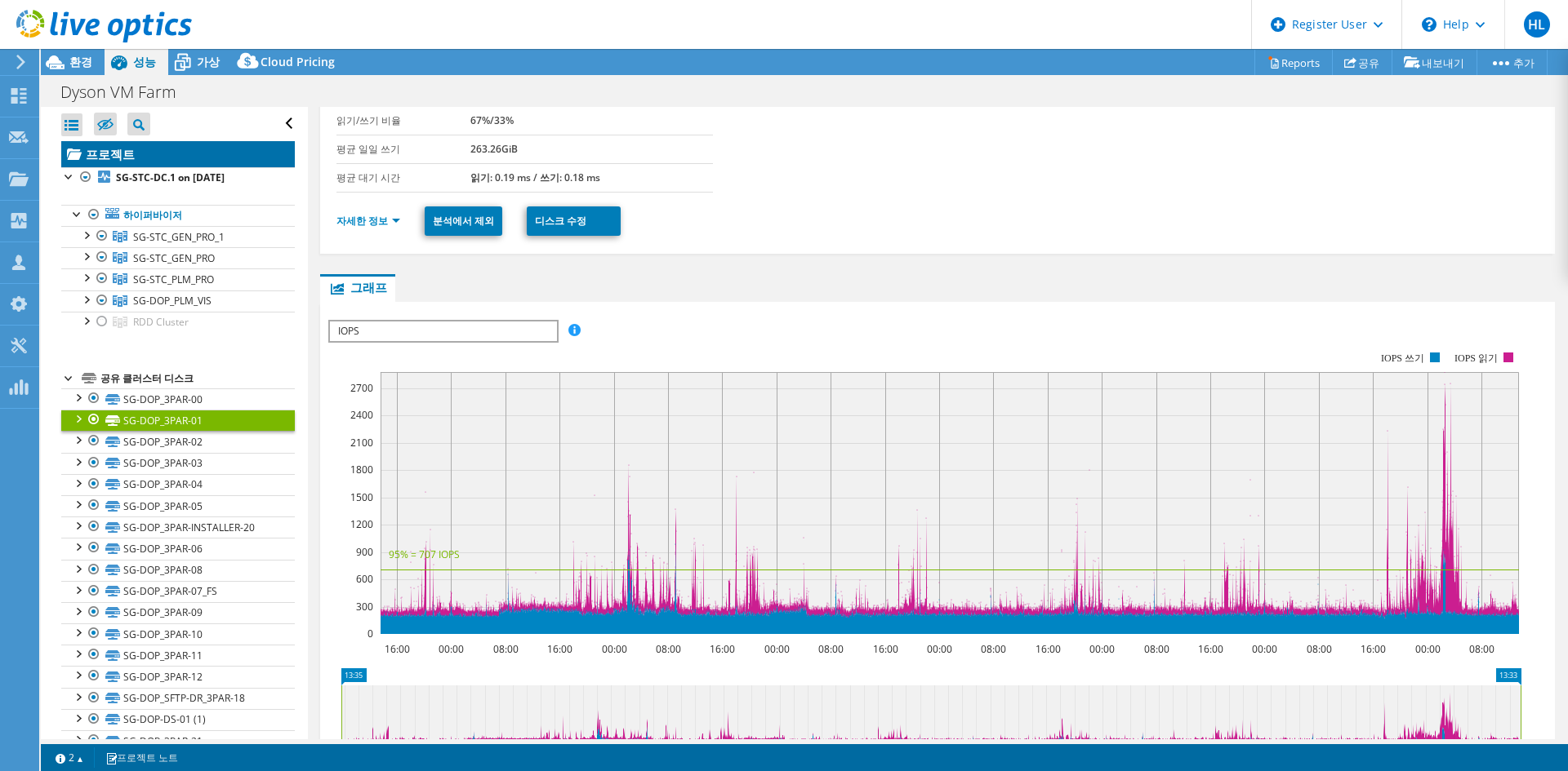
click at [171, 166] on link "프로젝트" at bounding box center [178, 155] width 233 height 26
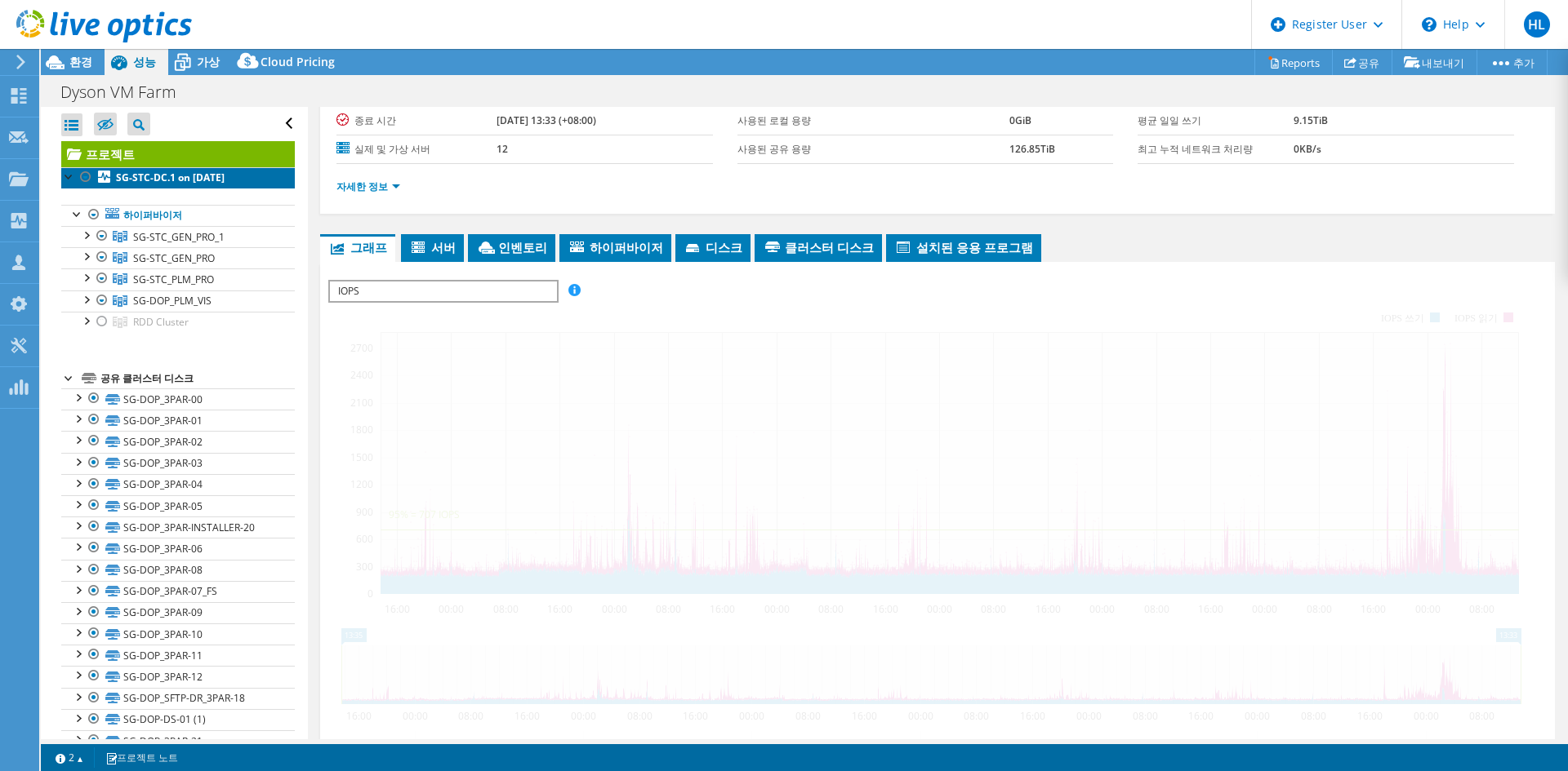
click at [181, 174] on b "SG-STC-DC.1 on [DATE]" at bounding box center [170, 178] width 109 height 14
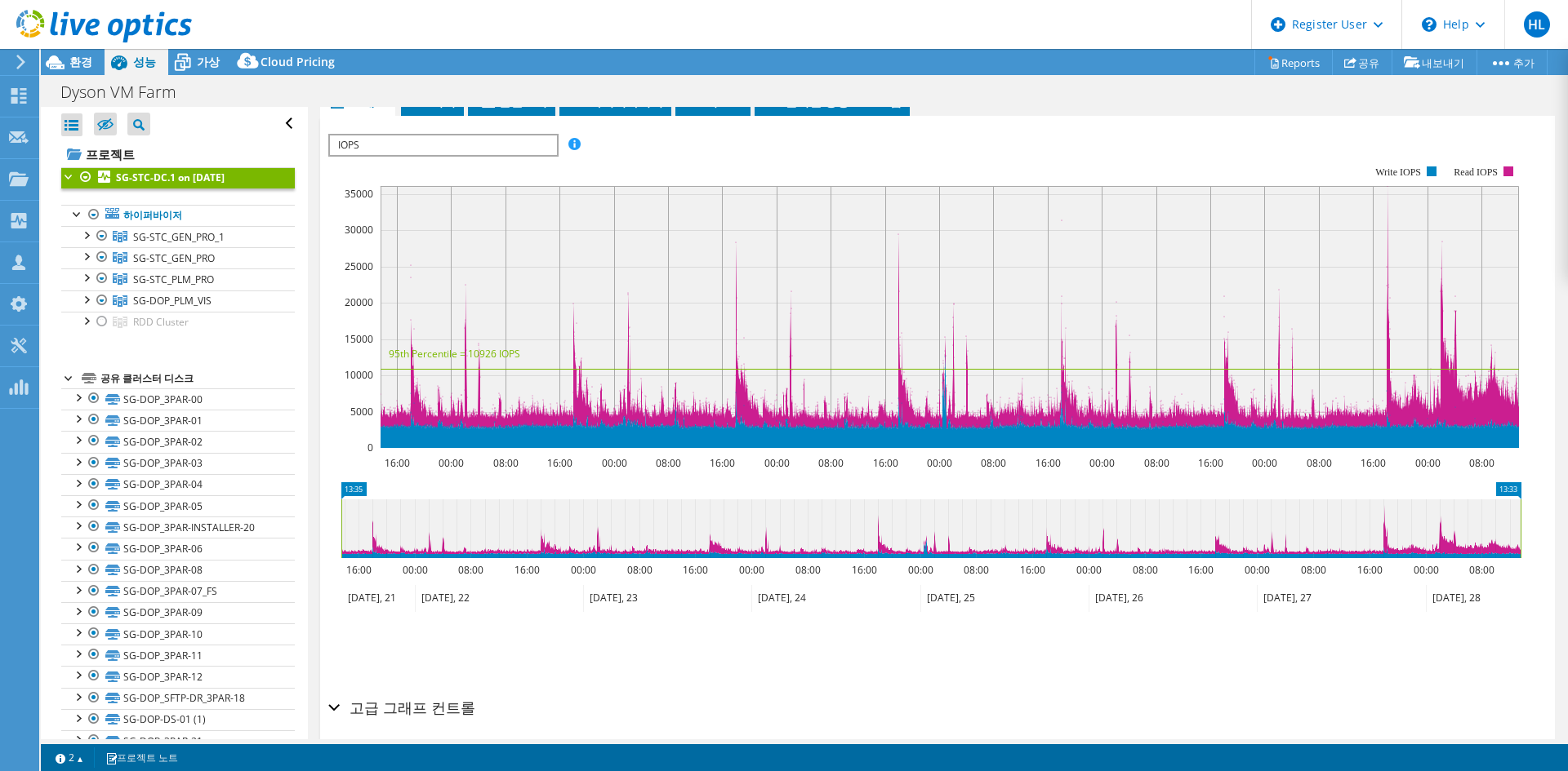
scroll to position [357, 0]
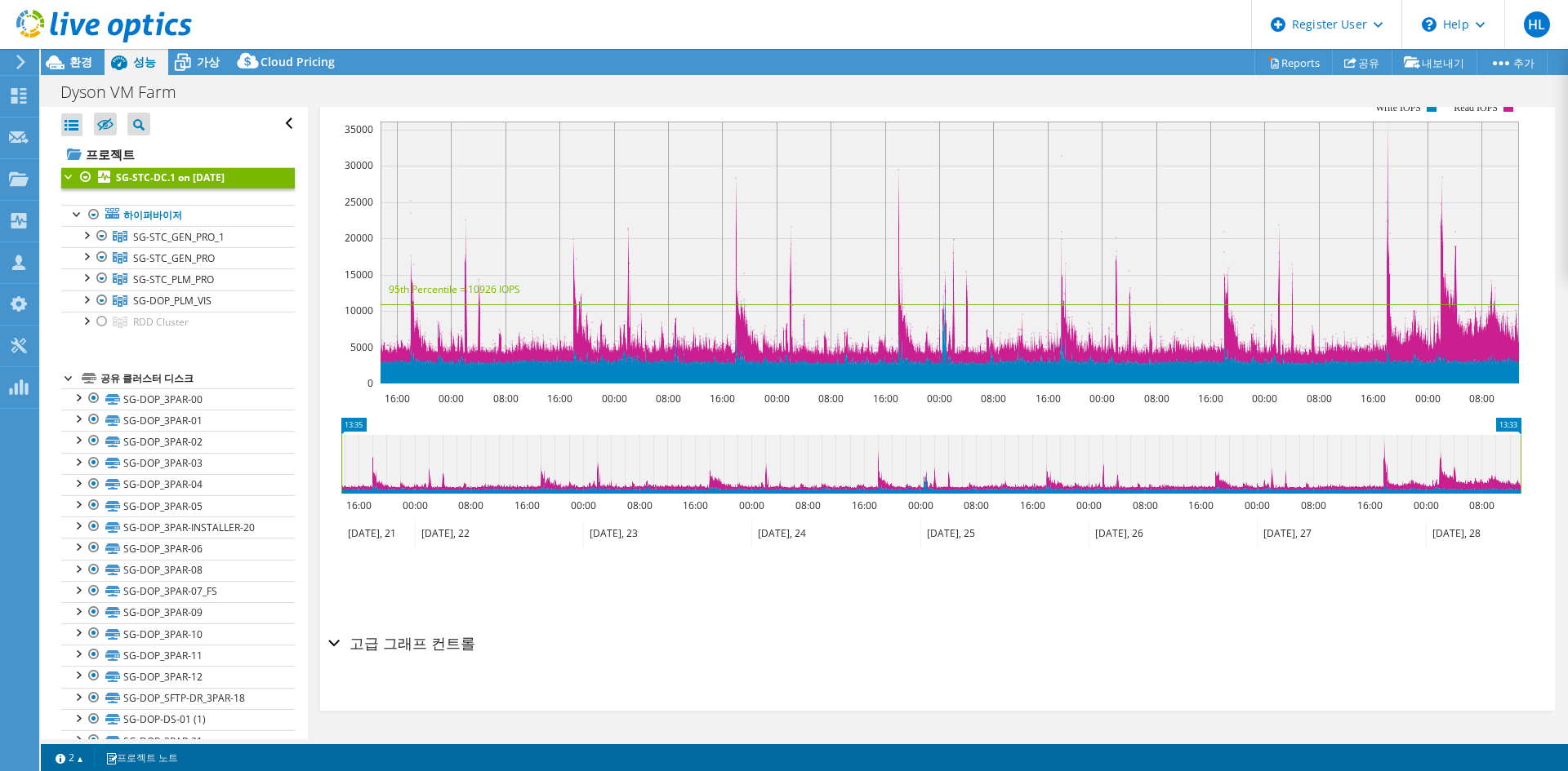
click at [375, 641] on h2 "고급 그래프 컨트롤" at bounding box center [402, 643] width 147 height 33
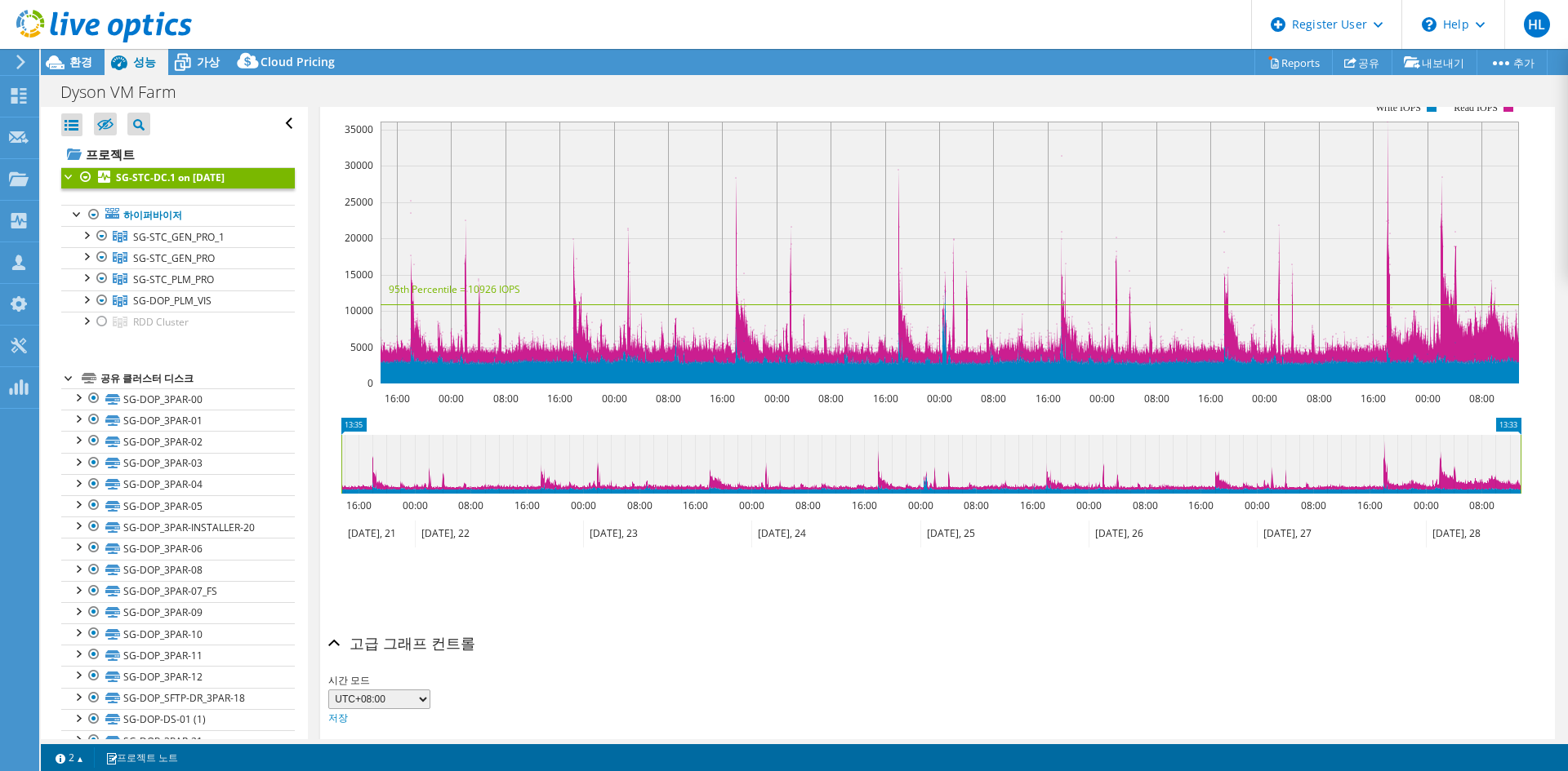
click at [721, 672] on div "시간 모드 UTC-12:00 UTC-11:00 UTC-10:00 UTC-09:30 UTC-09:00 UTC-08:00 UTC-07:00 UTC…" at bounding box center [937, 699] width 1218 height 55
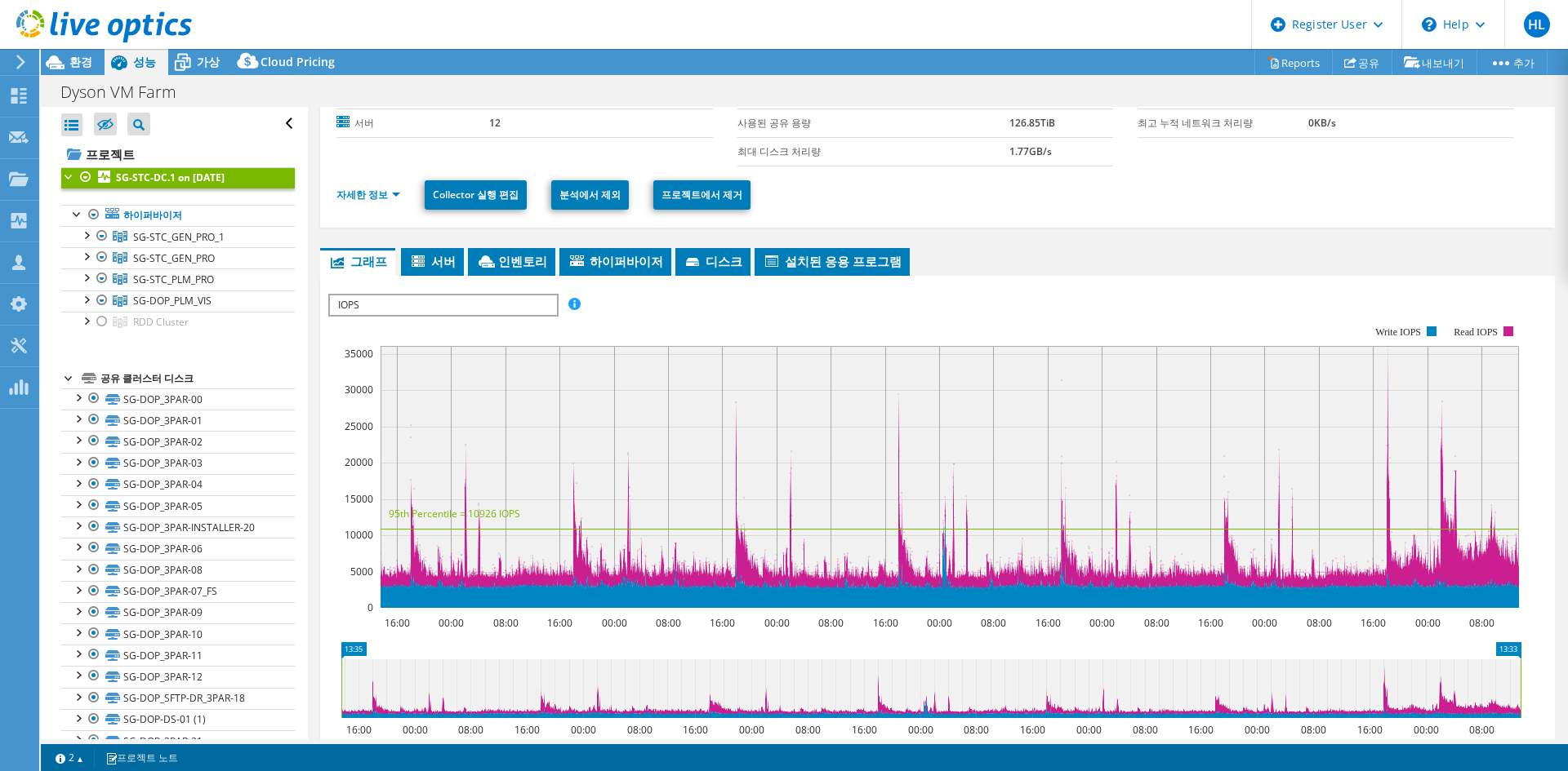
scroll to position [111, 0]
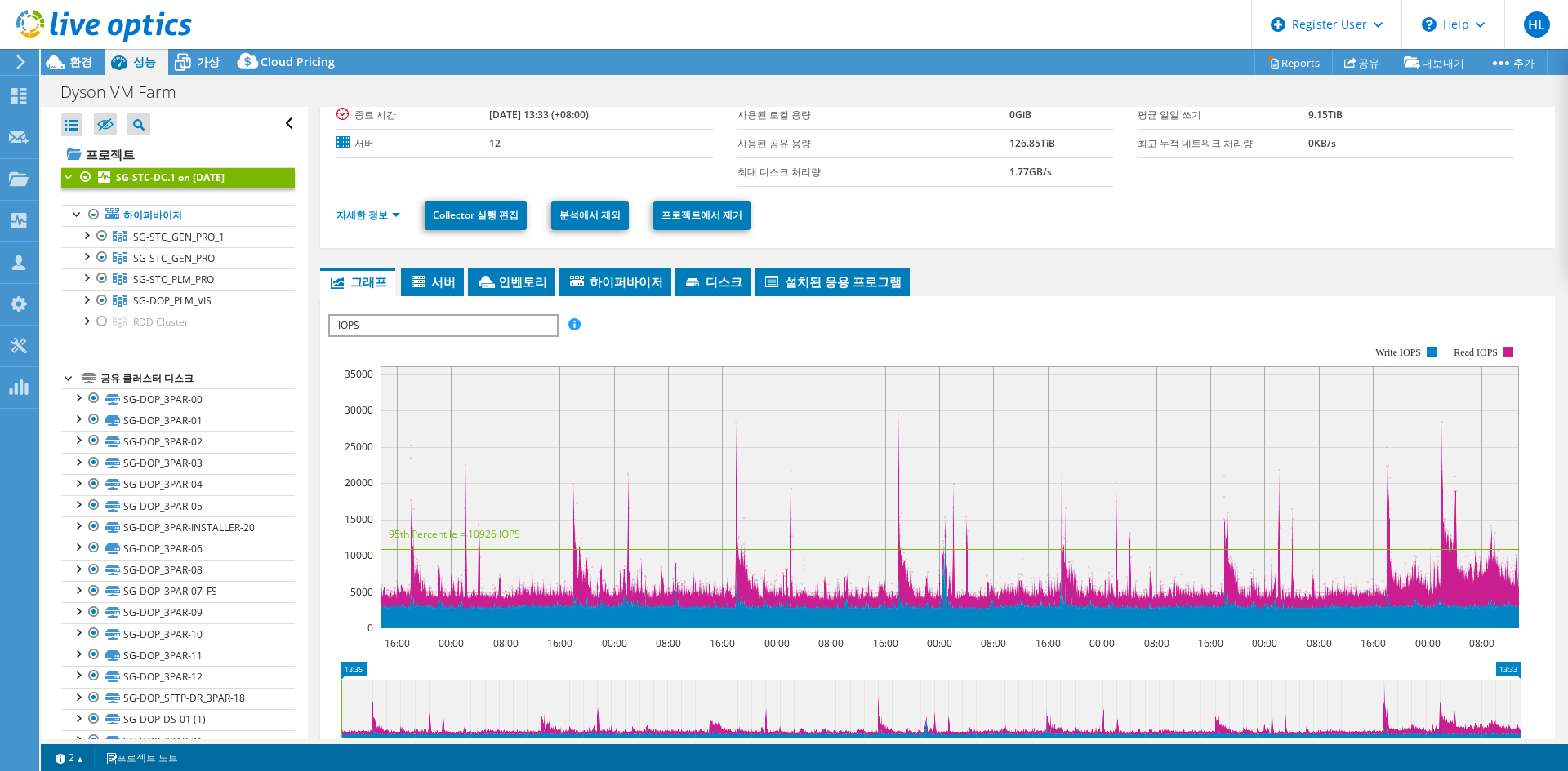
click at [1365, 460] on rect at bounding box center [949, 496] width 1138 height 262
click at [1284, 306] on div "IOPS 디스크 처리량 IO 크기 대기 시간 큐 깊이 CPU 백분율 메모리 페이지 결함 참여 네트워크 처리량 페이지 부재 기준 최상위 서버 워…" at bounding box center [937, 588] width 1218 height 566
click at [335, 362] on rect at bounding box center [924, 487] width 1193 height 326
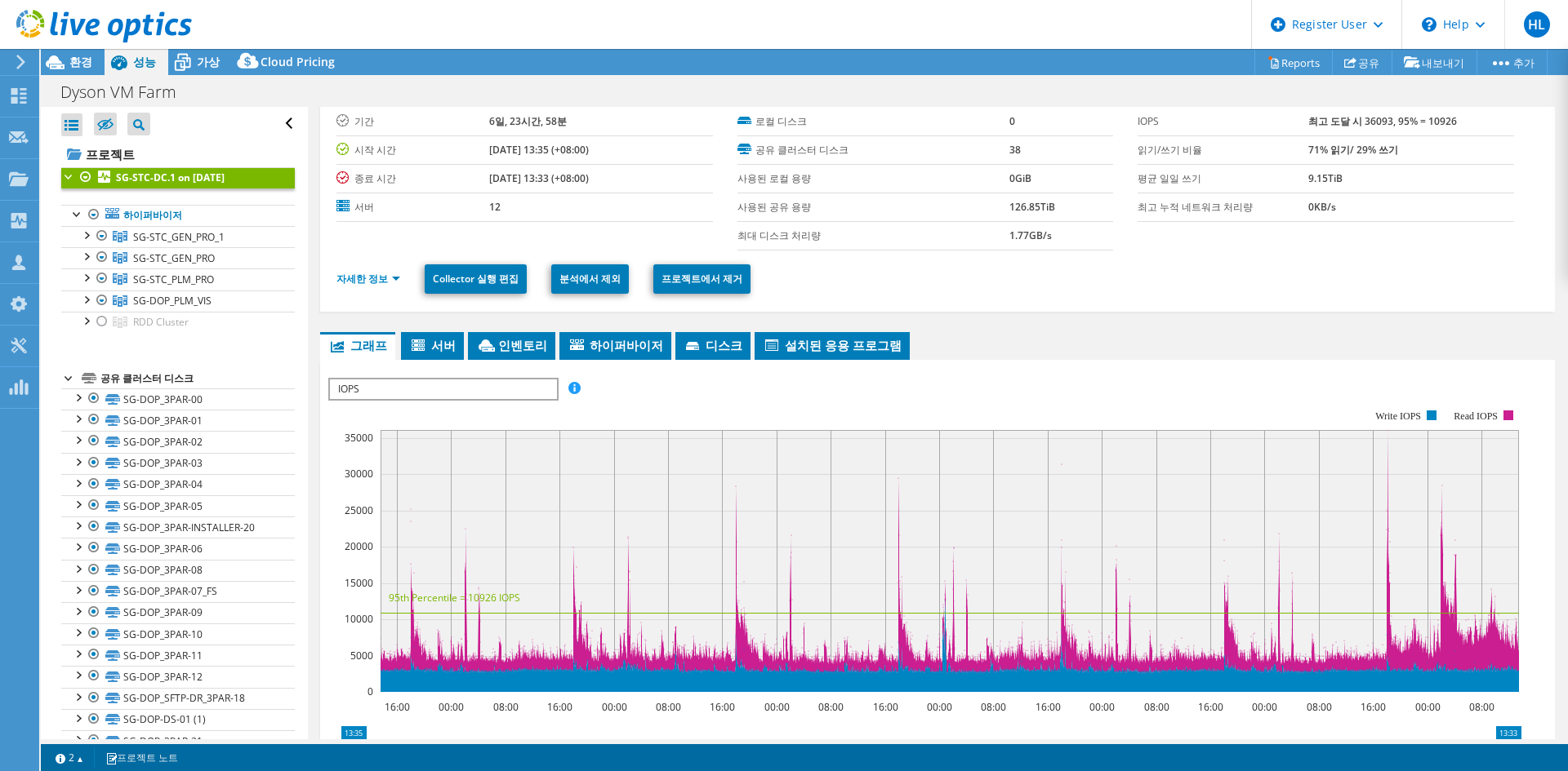
scroll to position [0, 0]
